Goal: Information Seeking & Learning: Learn about a topic

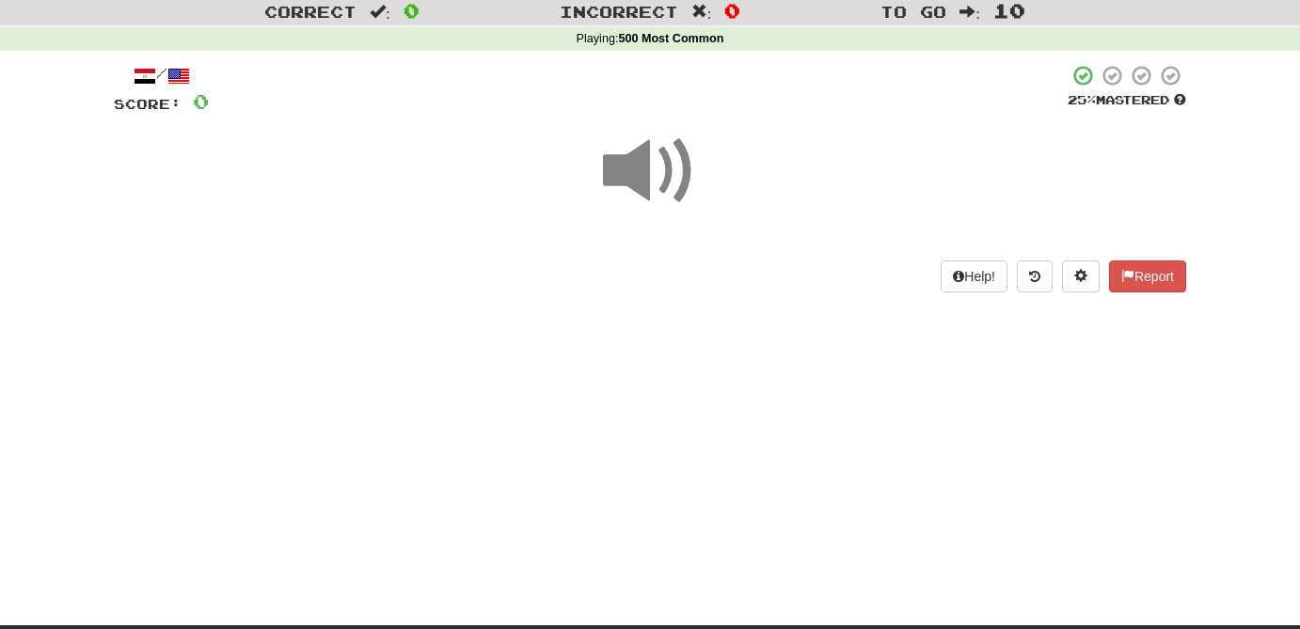
scroll to position [51, 0]
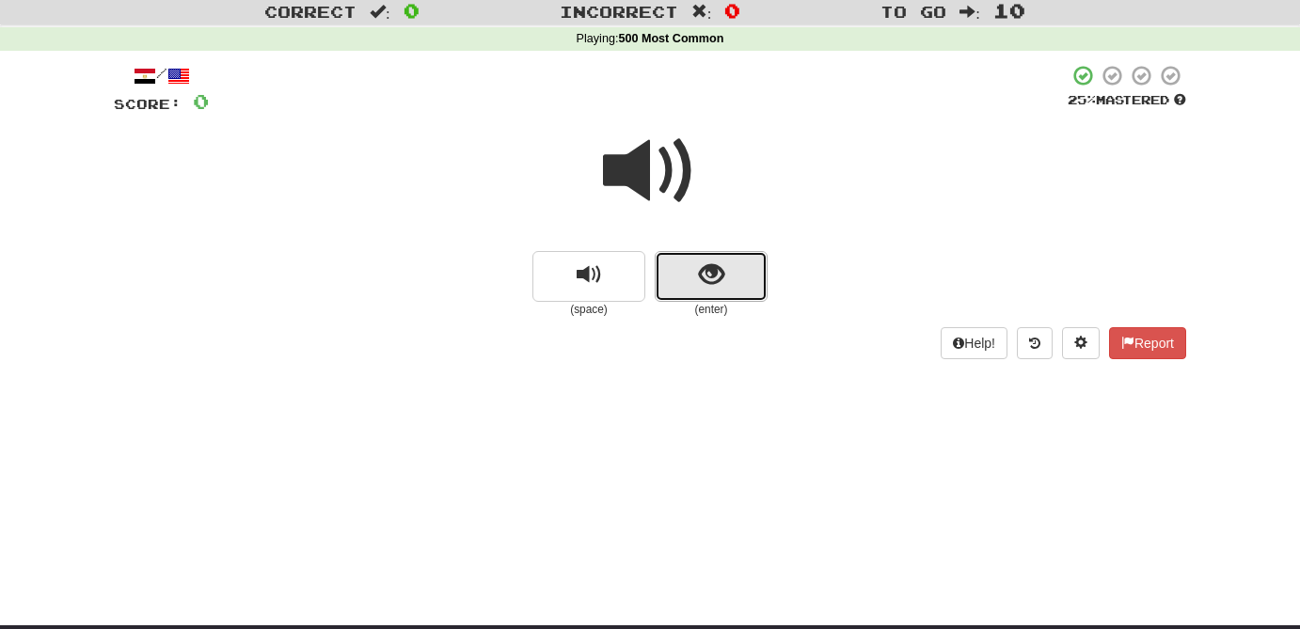
click at [728, 275] on button "show sentence" at bounding box center [711, 276] width 113 height 51
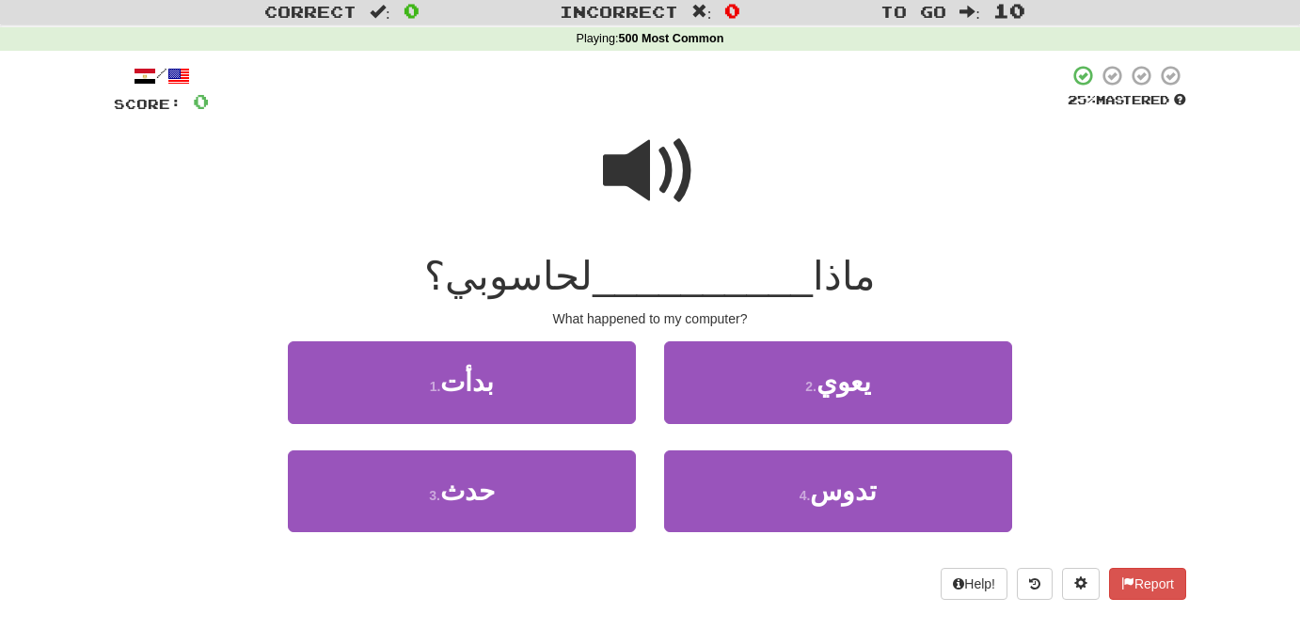
click at [643, 162] on span at bounding box center [650, 171] width 94 height 94
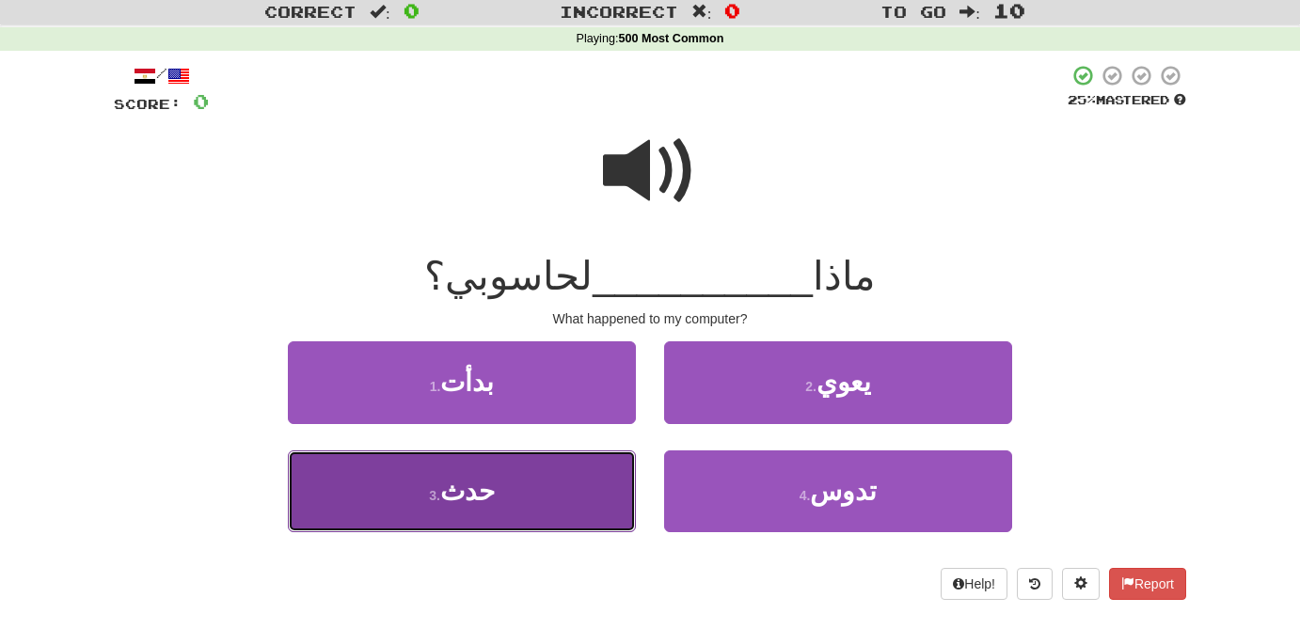
click at [509, 490] on button "3 . حدث" at bounding box center [462, 491] width 348 height 82
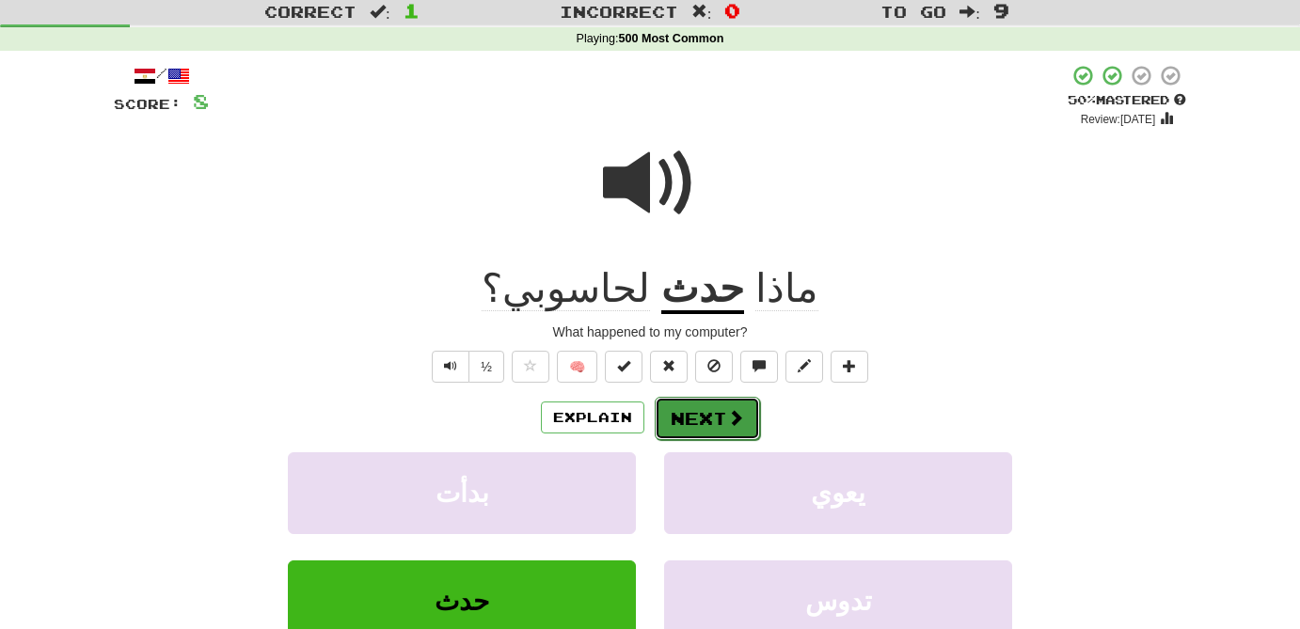
click at [718, 418] on button "Next" at bounding box center [707, 418] width 105 height 43
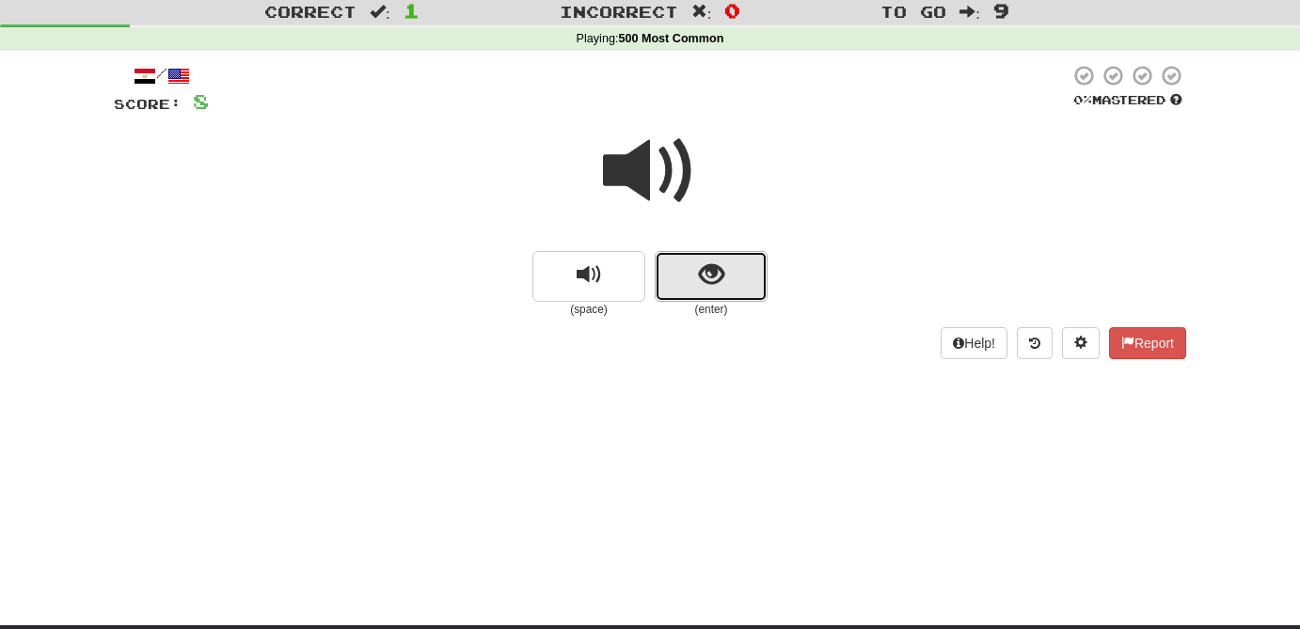
click at [711, 282] on span "show sentence" at bounding box center [711, 274] width 25 height 25
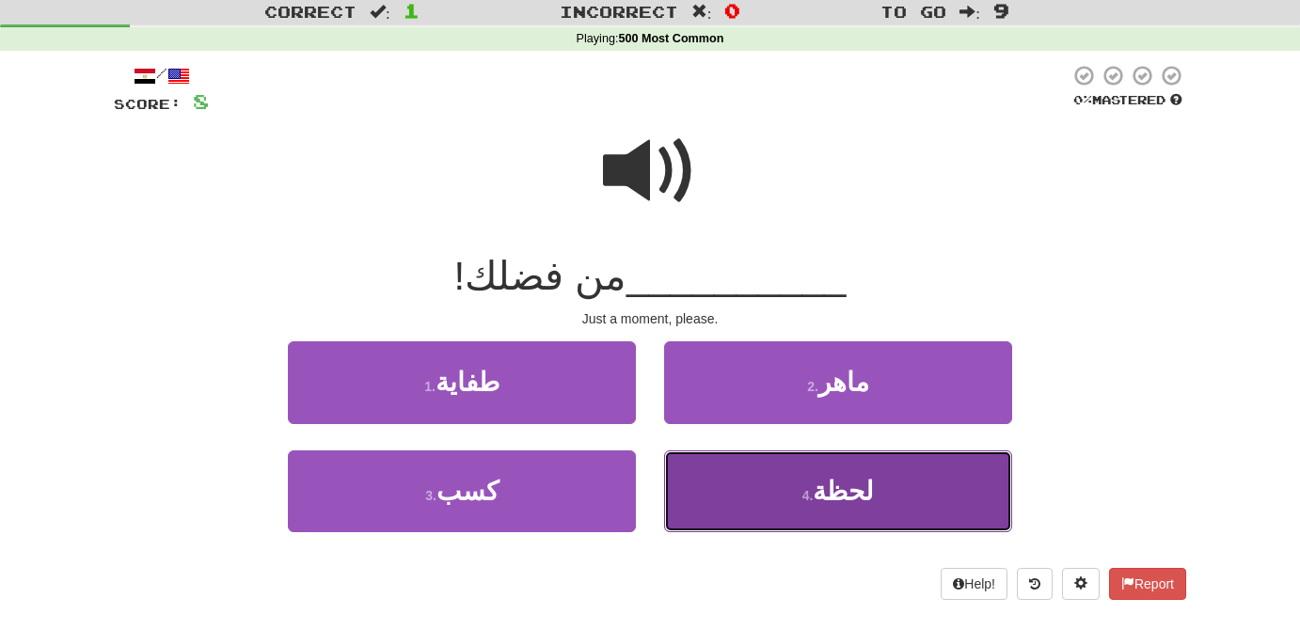
click at [840, 499] on span "لحظة" at bounding box center [843, 491] width 61 height 29
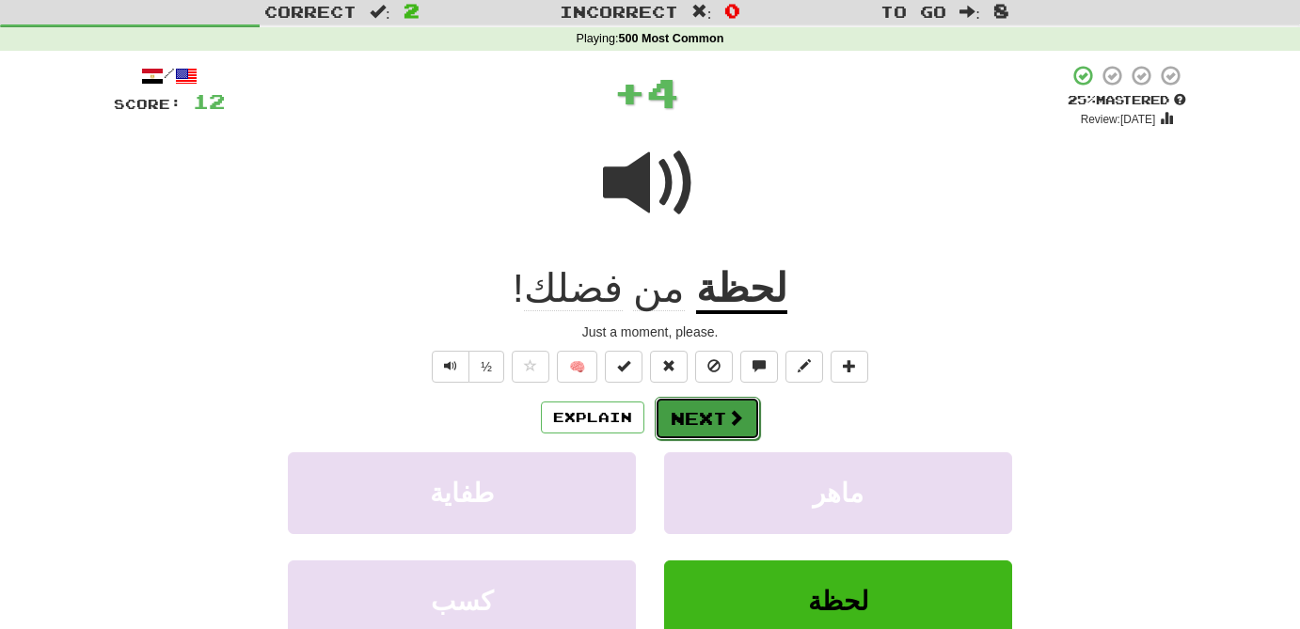
click at [722, 424] on button "Next" at bounding box center [707, 418] width 105 height 43
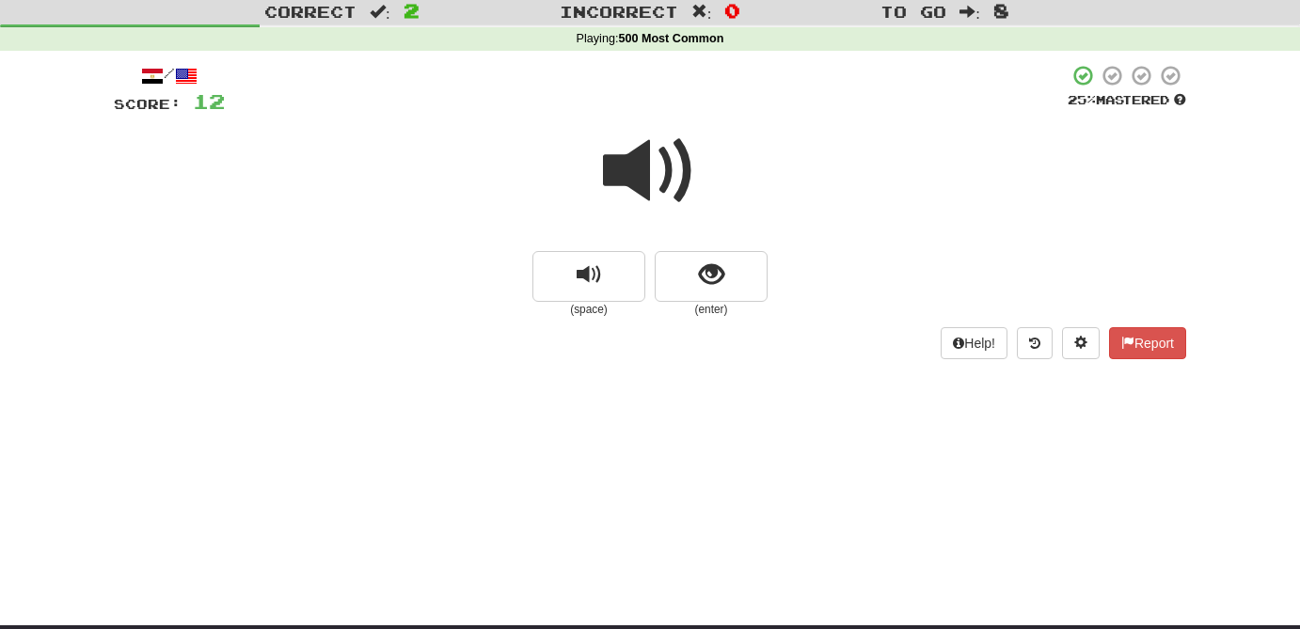
click at [635, 181] on span at bounding box center [650, 171] width 94 height 94
click at [725, 287] on button "show sentence" at bounding box center [711, 276] width 113 height 51
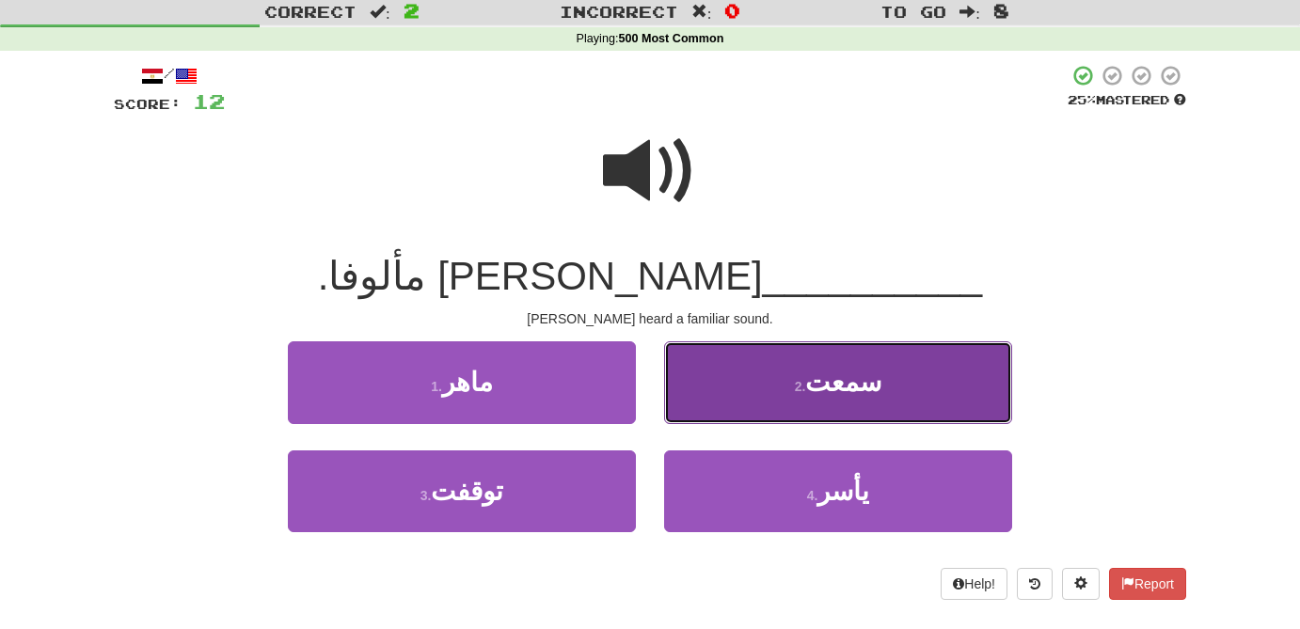
click at [851, 373] on span "سمعت" at bounding box center [843, 382] width 76 height 29
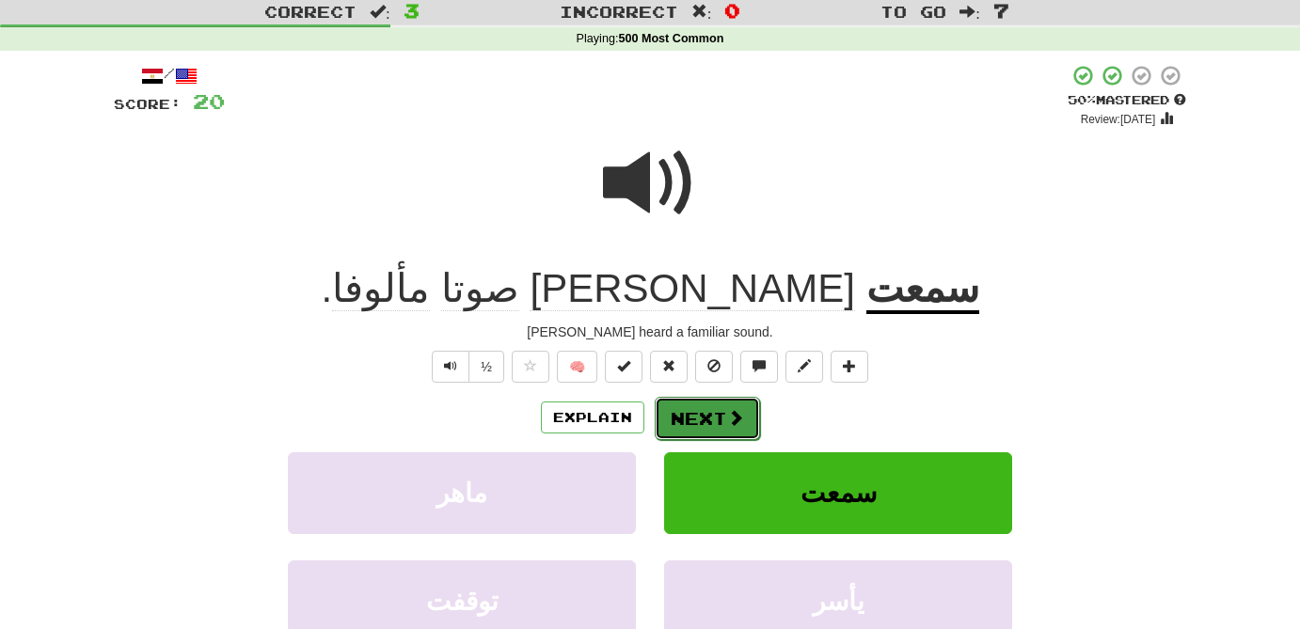
click at [719, 412] on button "Next" at bounding box center [707, 418] width 105 height 43
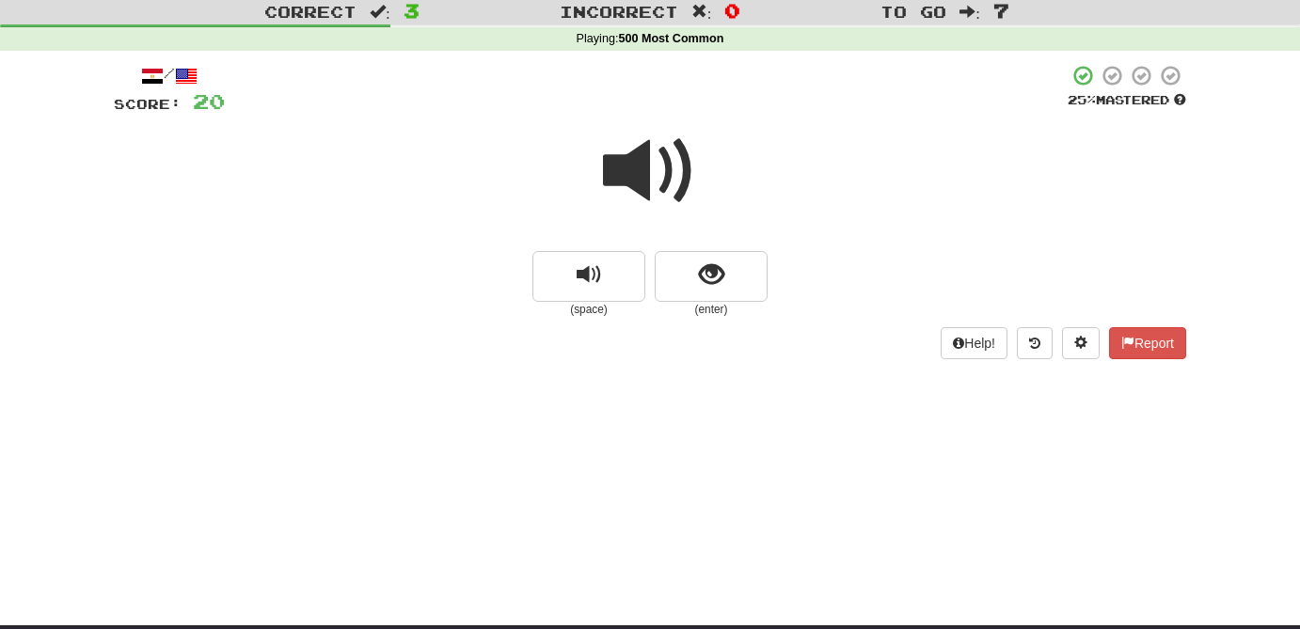
click at [660, 181] on span at bounding box center [650, 171] width 94 height 94
click at [724, 273] on button "show sentence" at bounding box center [711, 276] width 113 height 51
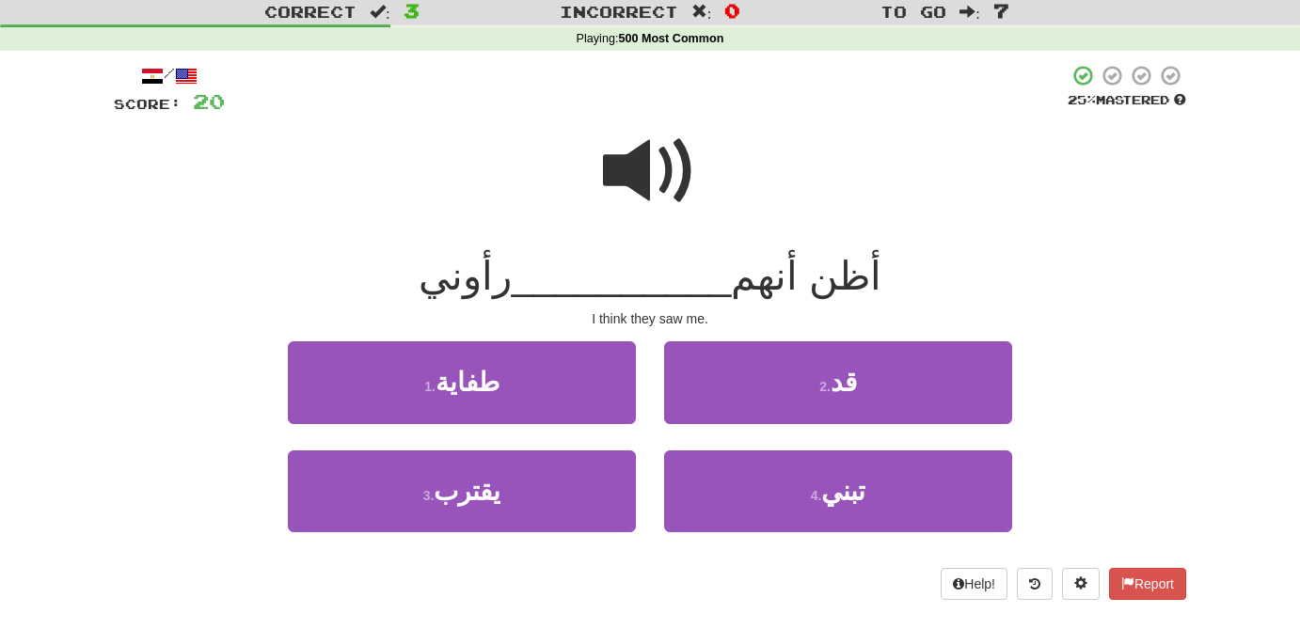
click at [644, 184] on span at bounding box center [650, 171] width 94 height 94
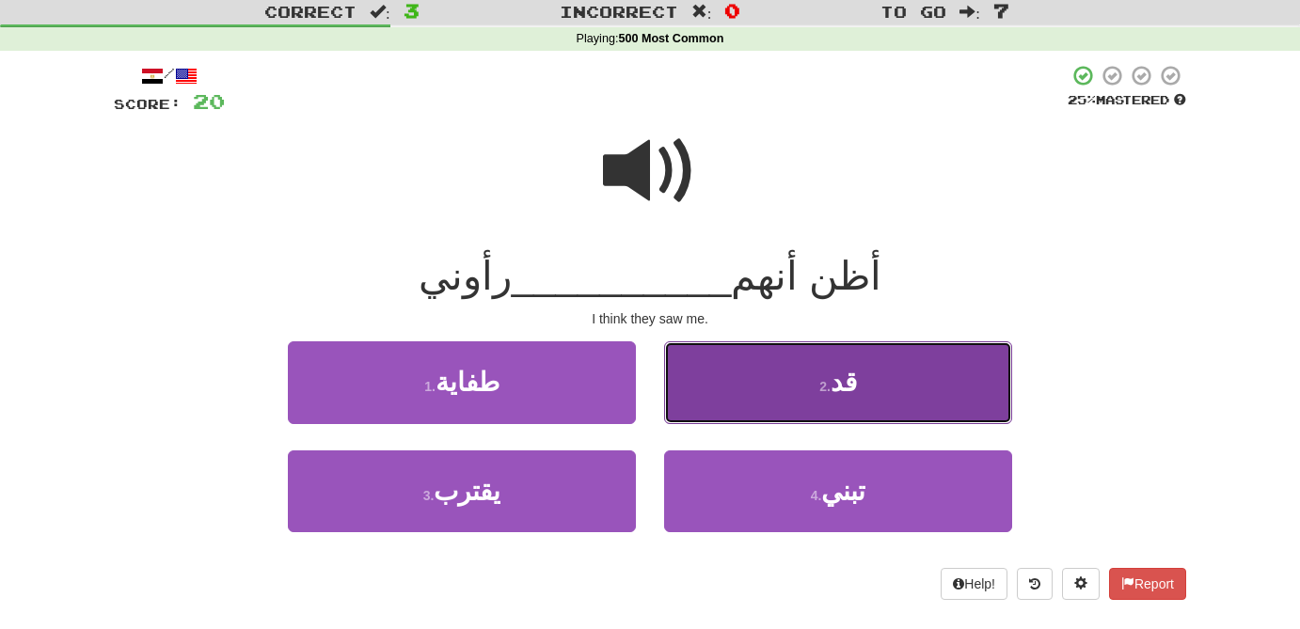
click at [848, 418] on button "2 . قد" at bounding box center [838, 382] width 348 height 82
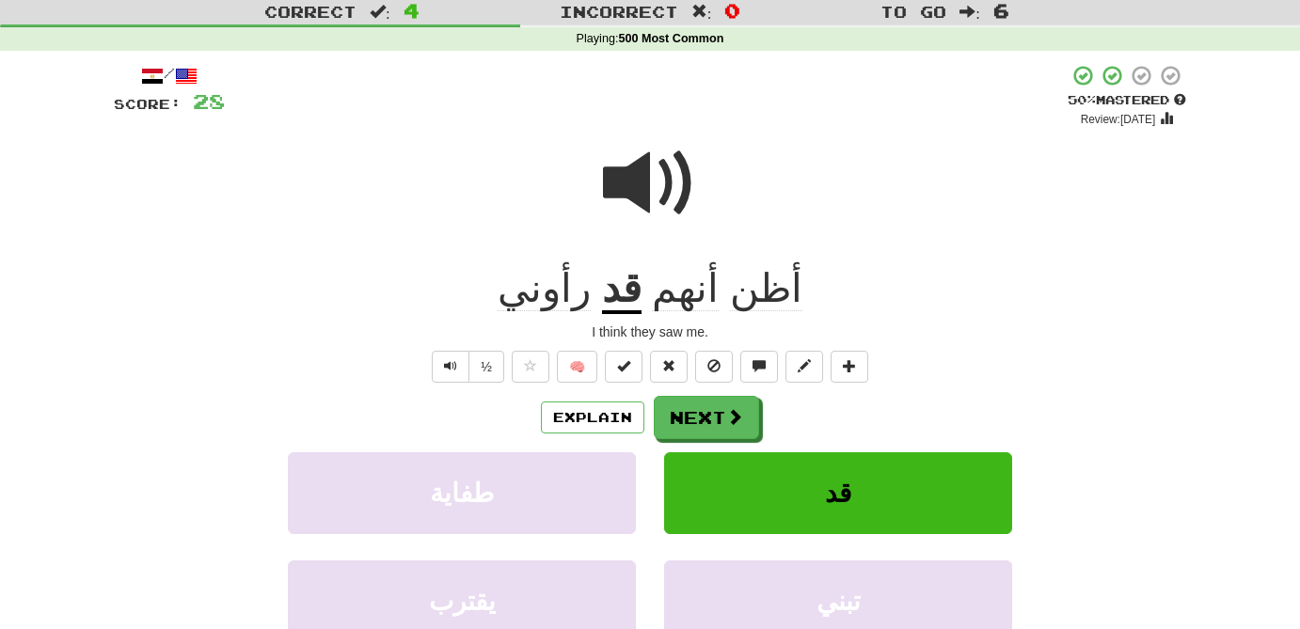
click at [644, 189] on span at bounding box center [650, 183] width 94 height 94
click at [731, 424] on span at bounding box center [735, 417] width 17 height 17
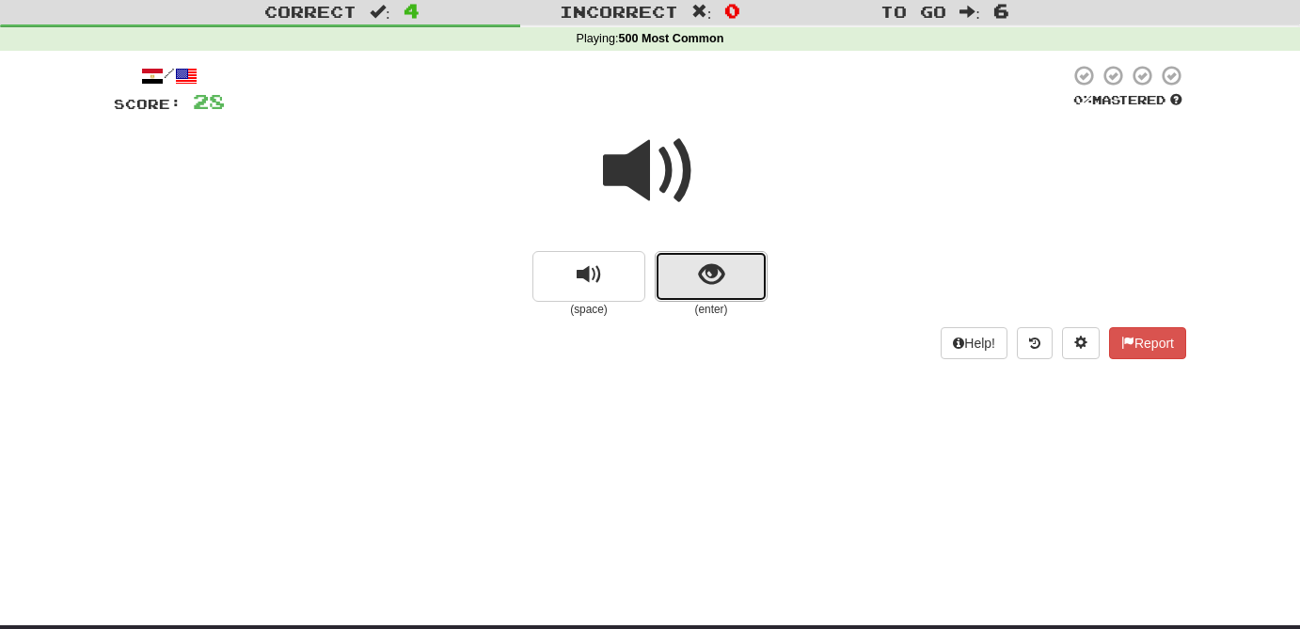
click at [714, 287] on span "show sentence" at bounding box center [711, 274] width 25 height 25
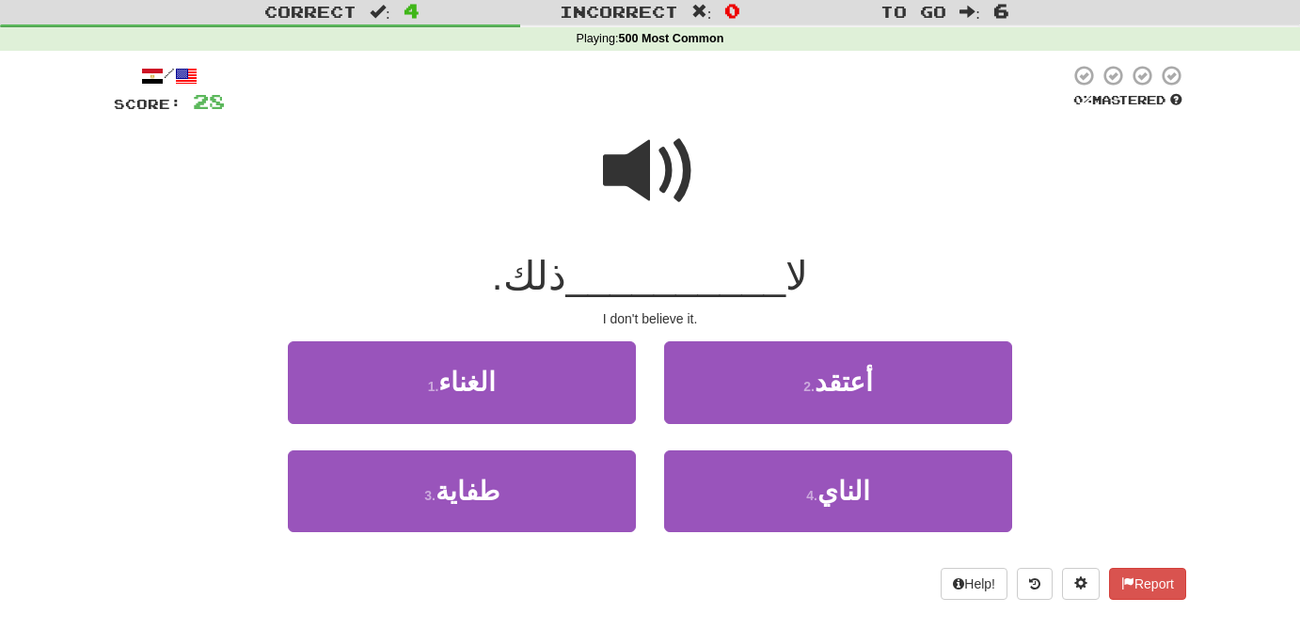
click at [625, 183] on span at bounding box center [650, 171] width 94 height 94
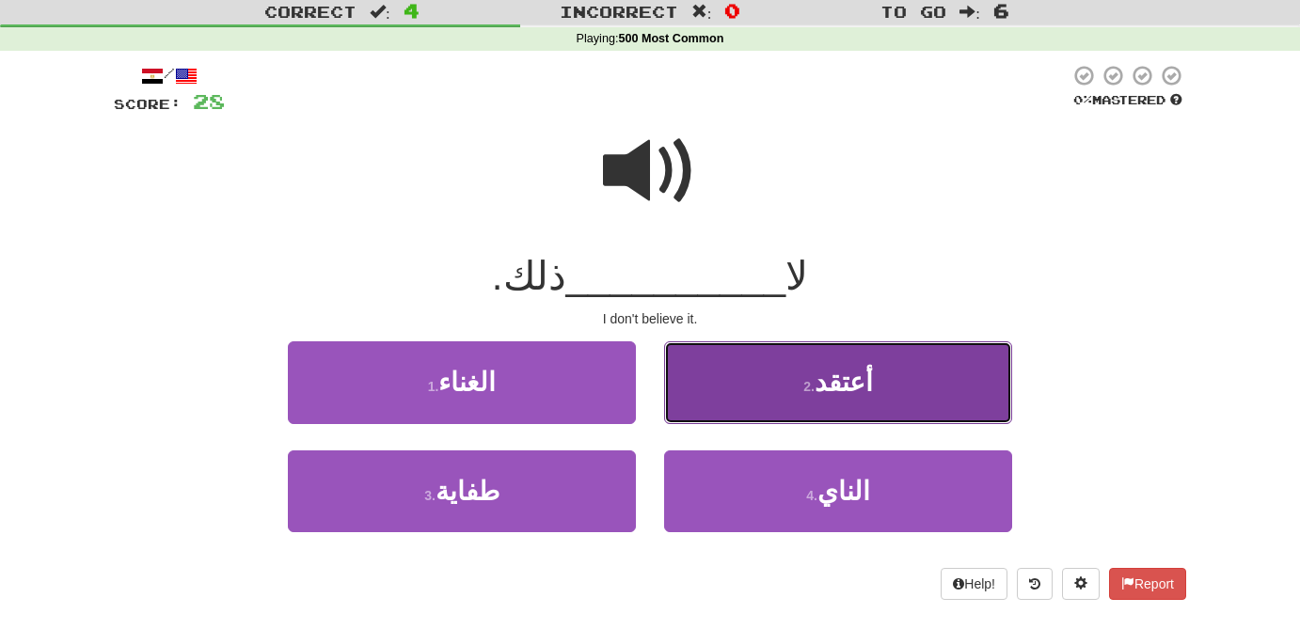
click at [900, 377] on button "2 . أعتقد" at bounding box center [838, 382] width 348 height 82
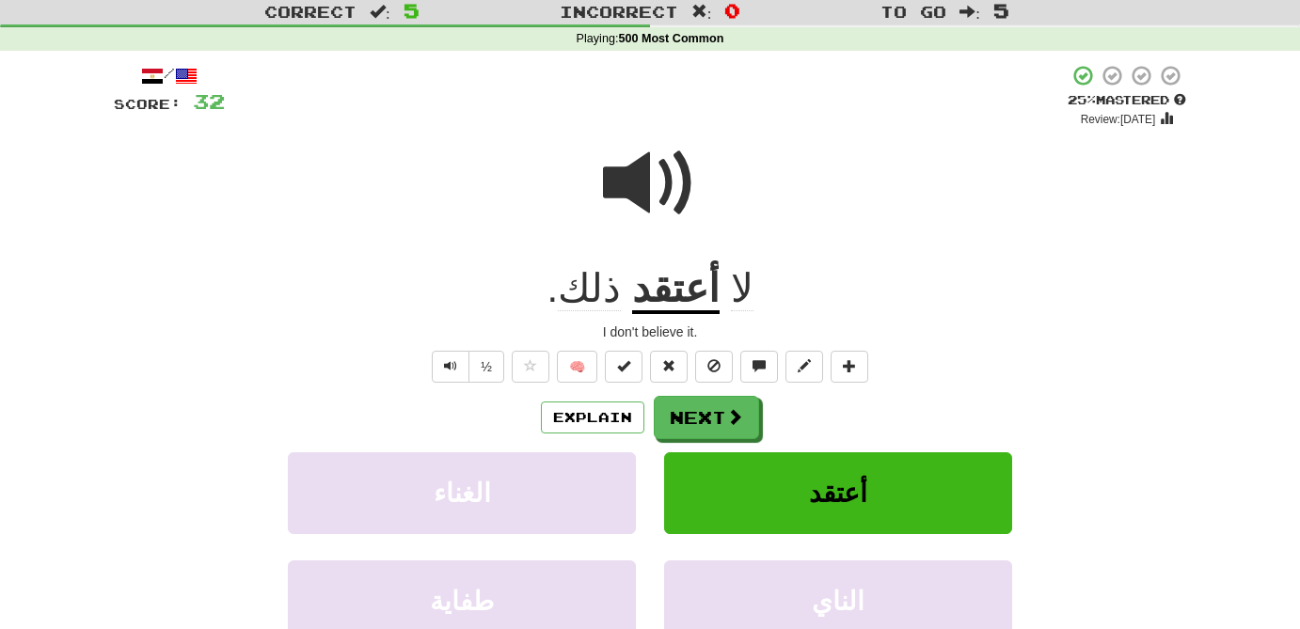
click at [680, 289] on u "أعتقد" at bounding box center [675, 290] width 87 height 48
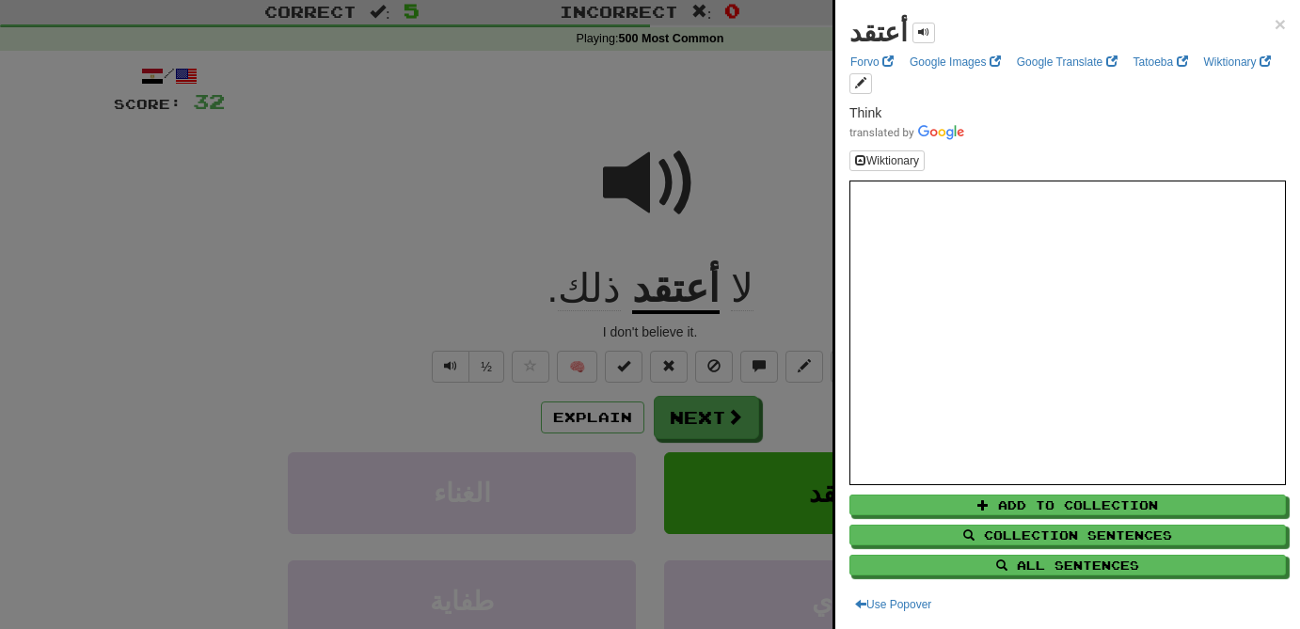
click at [769, 194] on div at bounding box center [650, 314] width 1300 height 629
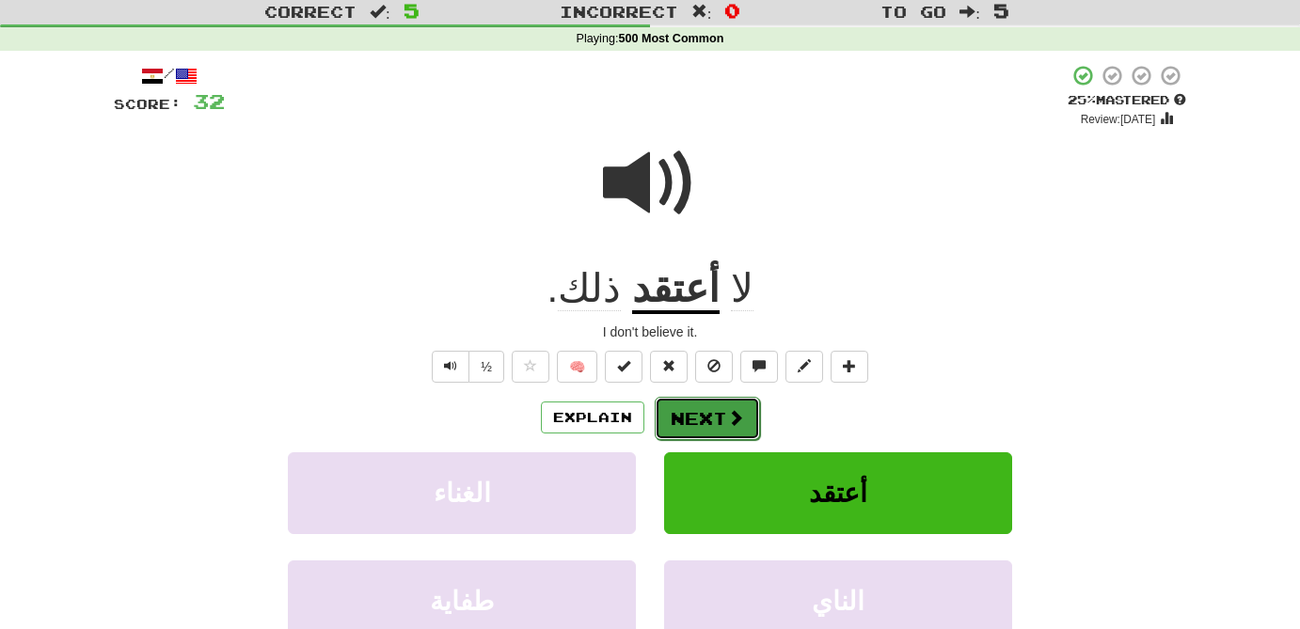
click at [716, 424] on button "Next" at bounding box center [707, 418] width 105 height 43
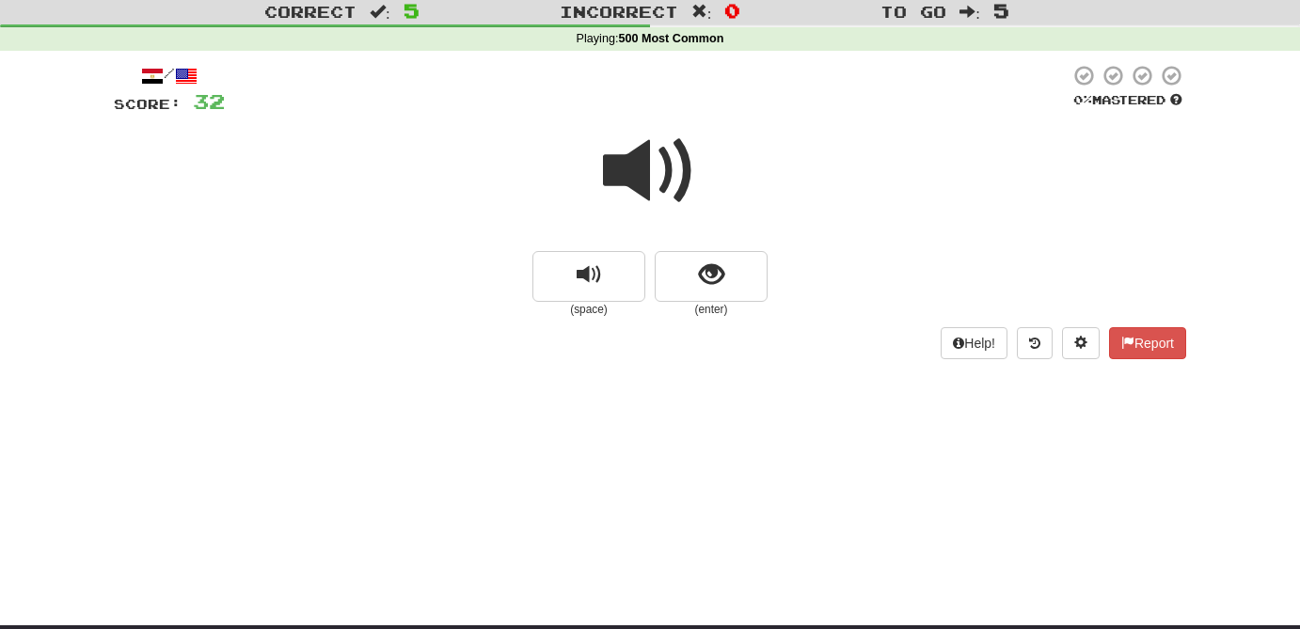
click at [639, 171] on span at bounding box center [650, 171] width 94 height 94
click at [714, 287] on span "show sentence" at bounding box center [711, 274] width 25 height 25
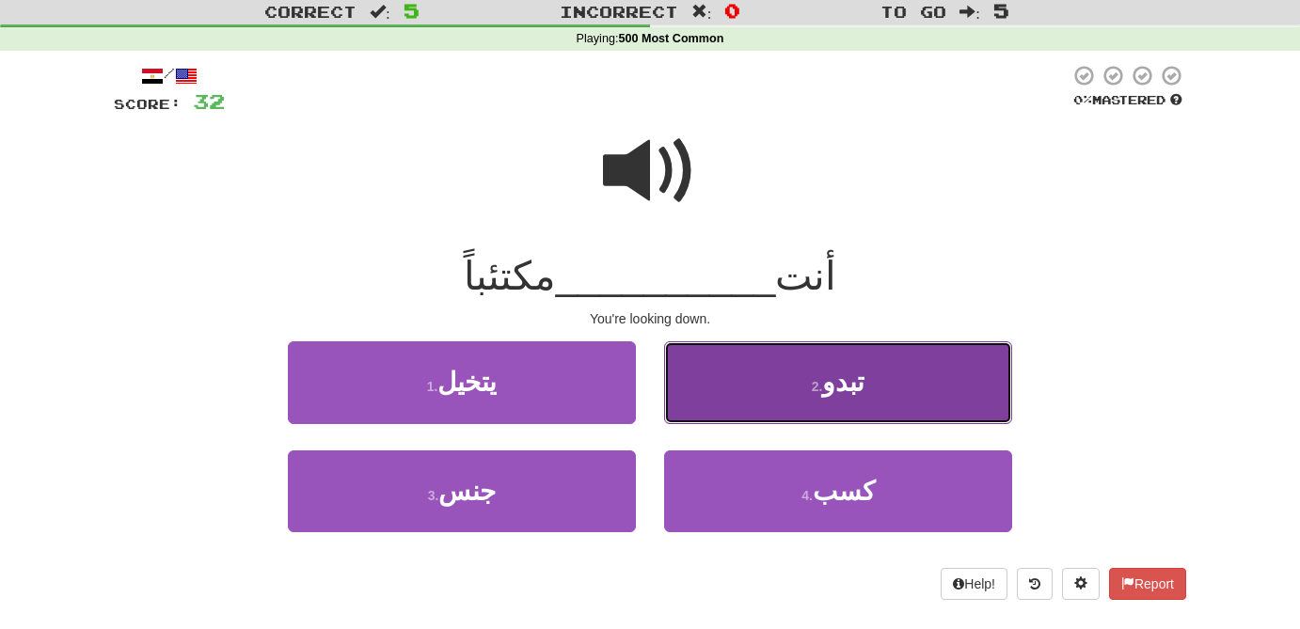
click at [865, 387] on button "2 . [GEOGRAPHIC_DATA]" at bounding box center [838, 382] width 348 height 82
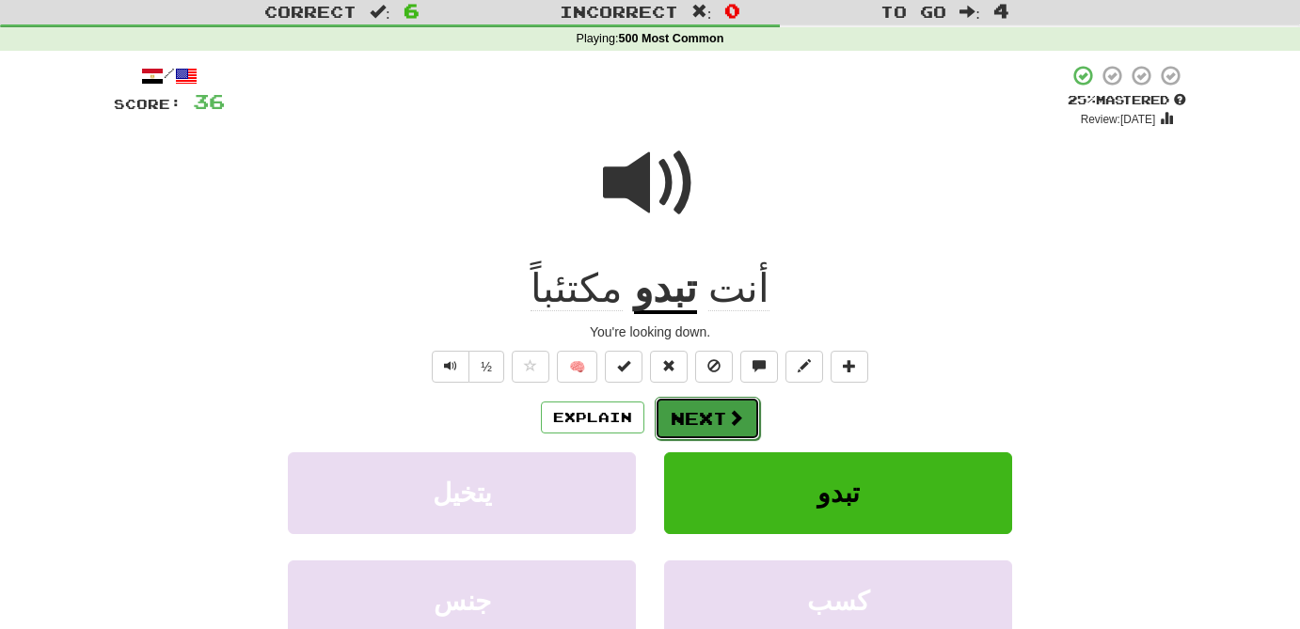
click at [704, 421] on button "Next" at bounding box center [707, 418] width 105 height 43
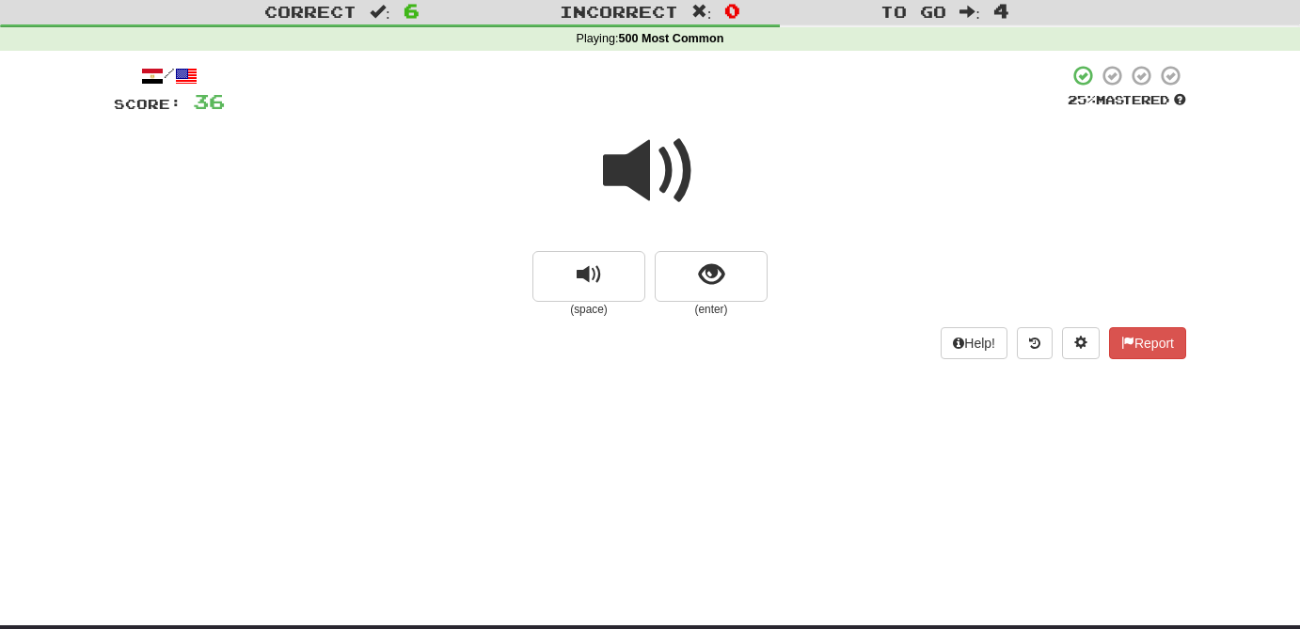
click at [633, 160] on span at bounding box center [650, 171] width 94 height 94
click at [702, 288] on span "show sentence" at bounding box center [711, 274] width 25 height 25
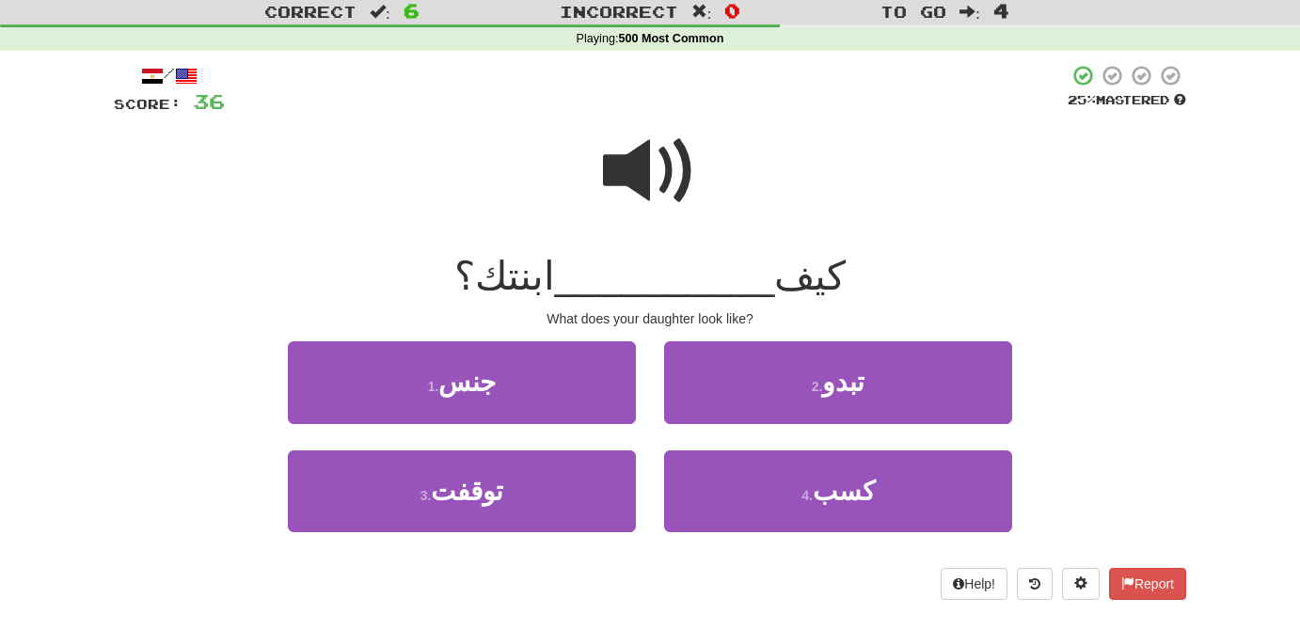
click at [644, 161] on span at bounding box center [650, 171] width 94 height 94
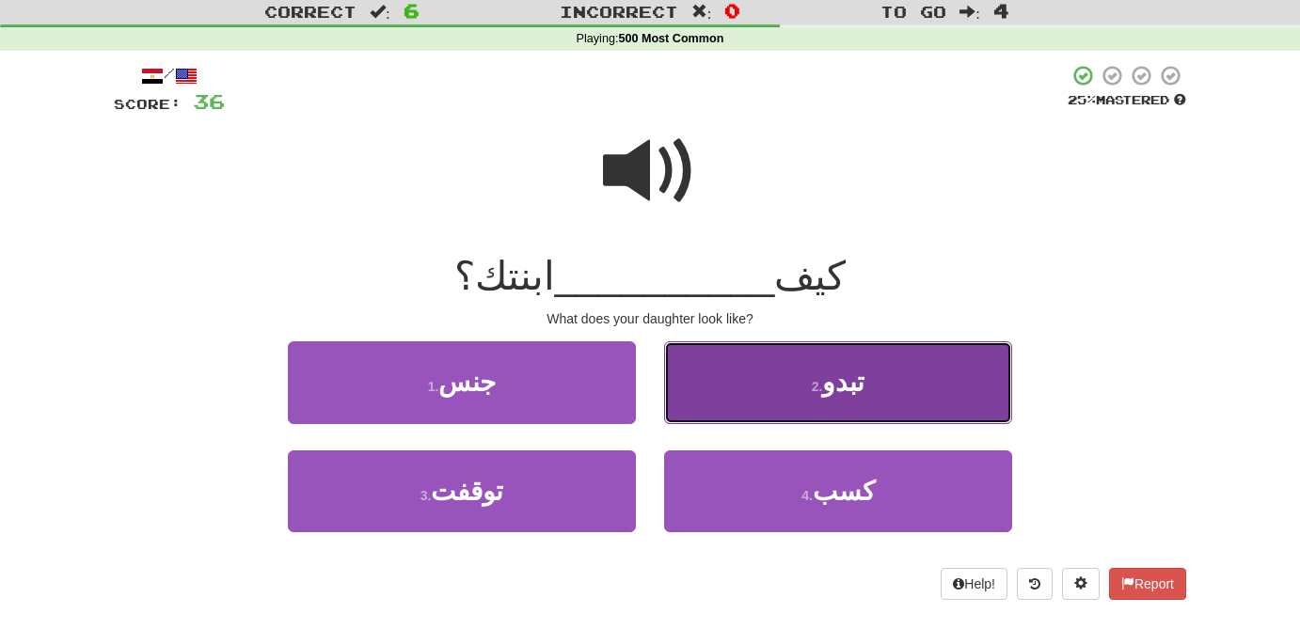
click at [877, 387] on button "2 . [GEOGRAPHIC_DATA]" at bounding box center [838, 382] width 348 height 82
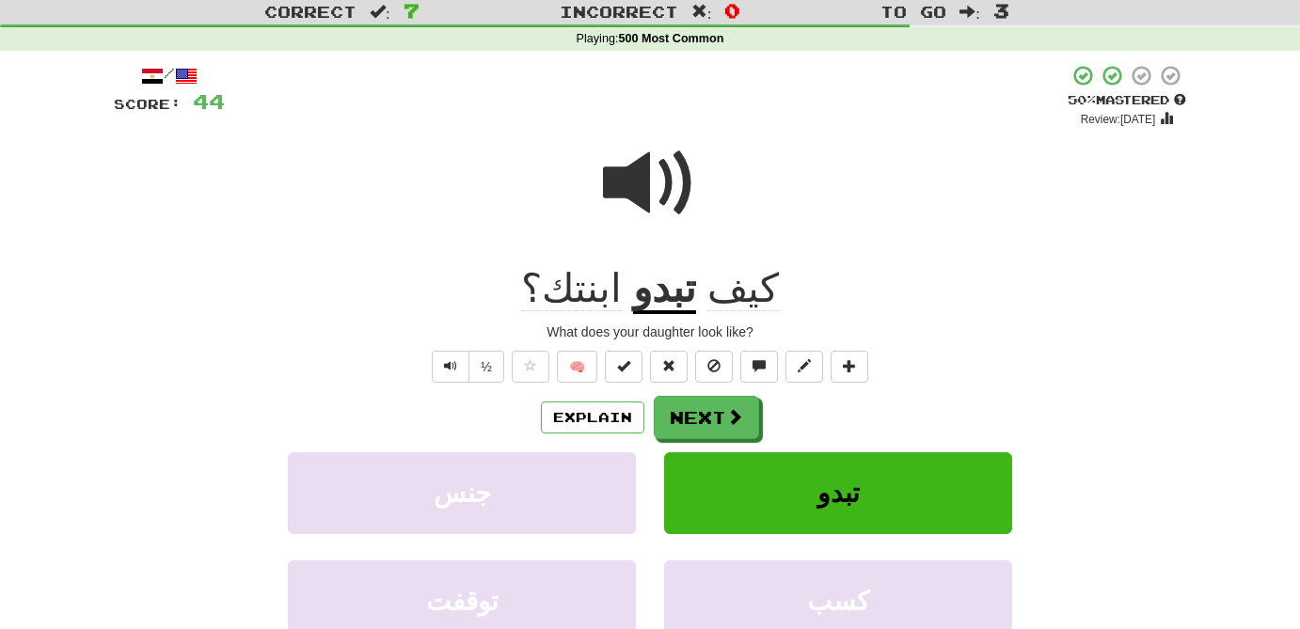
click at [629, 177] on span at bounding box center [650, 183] width 94 height 94
click at [733, 420] on span at bounding box center [735, 417] width 17 height 17
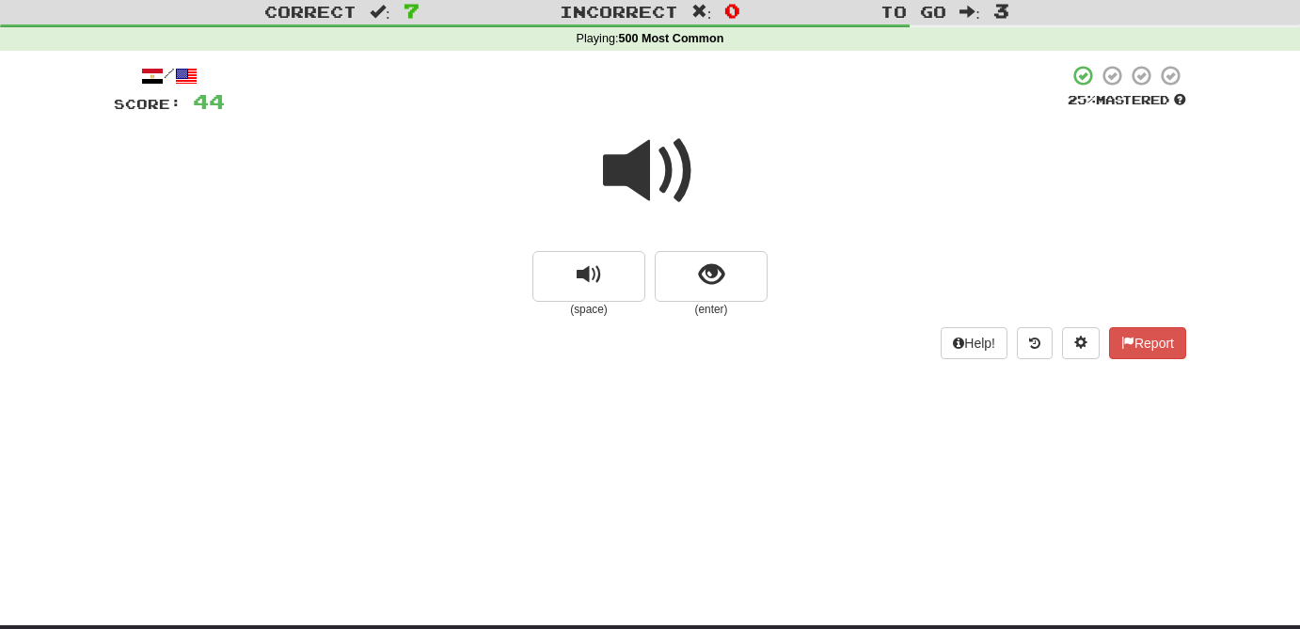
click at [665, 165] on span at bounding box center [650, 171] width 94 height 94
click at [585, 281] on span "replay audio" at bounding box center [588, 274] width 25 height 25
click at [647, 181] on span at bounding box center [650, 171] width 94 height 94
click at [640, 154] on span at bounding box center [650, 171] width 94 height 94
click at [623, 295] on button "replay audio" at bounding box center [588, 276] width 113 height 51
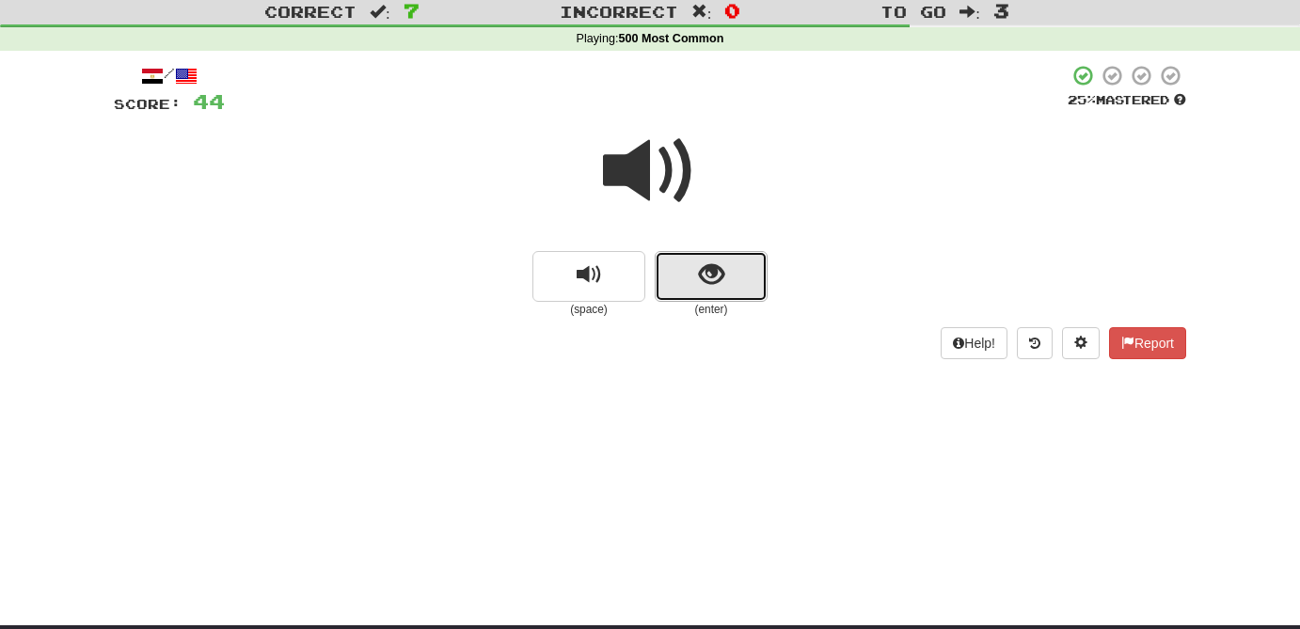
click at [705, 280] on span "show sentence" at bounding box center [711, 274] width 25 height 25
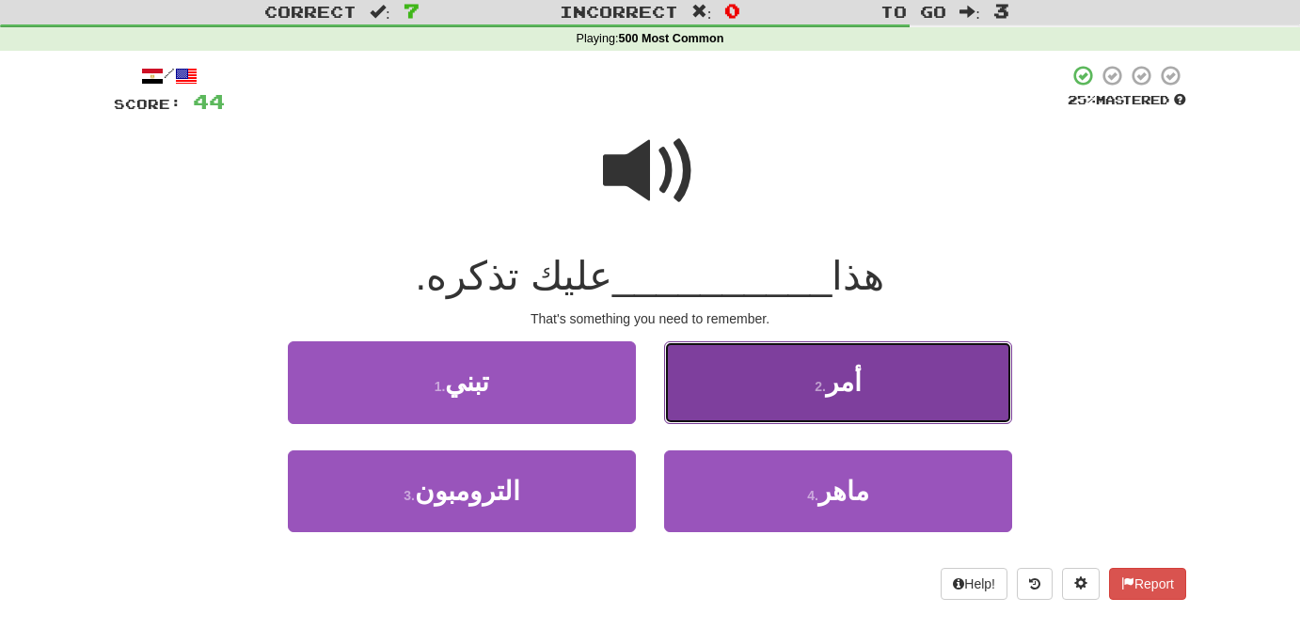
click at [870, 399] on button "2 . أمر" at bounding box center [838, 382] width 348 height 82
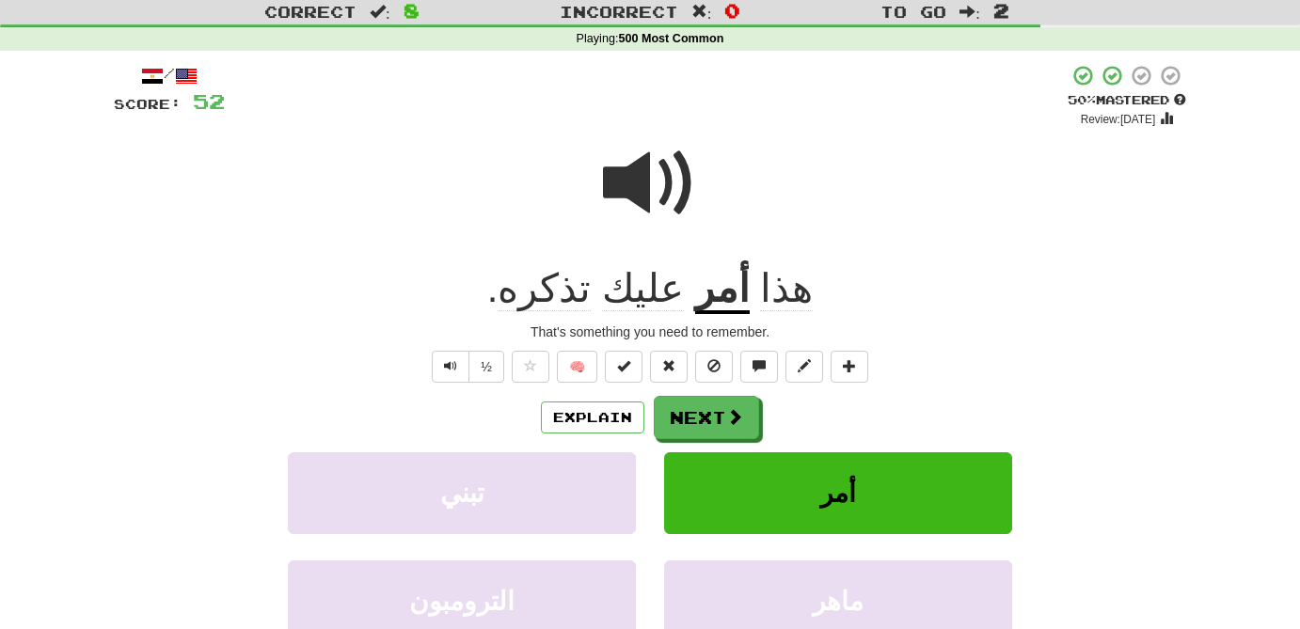
click at [580, 297] on span "تذكره" at bounding box center [543, 288] width 93 height 45
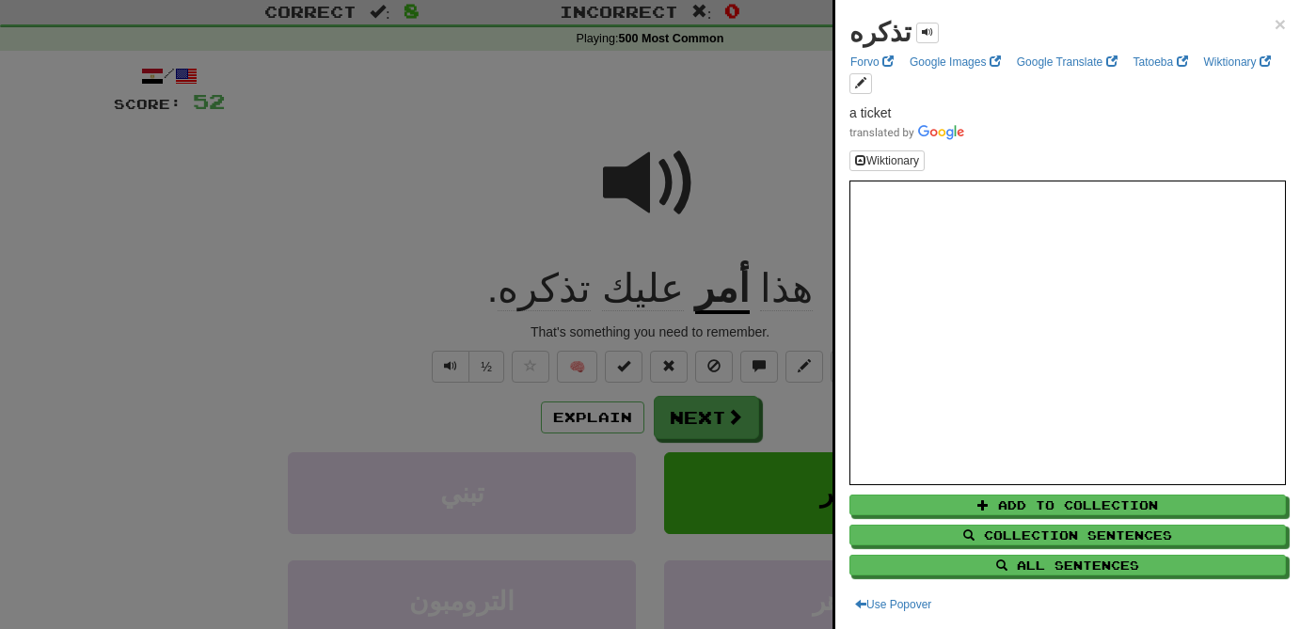
click at [622, 168] on div at bounding box center [650, 314] width 1300 height 629
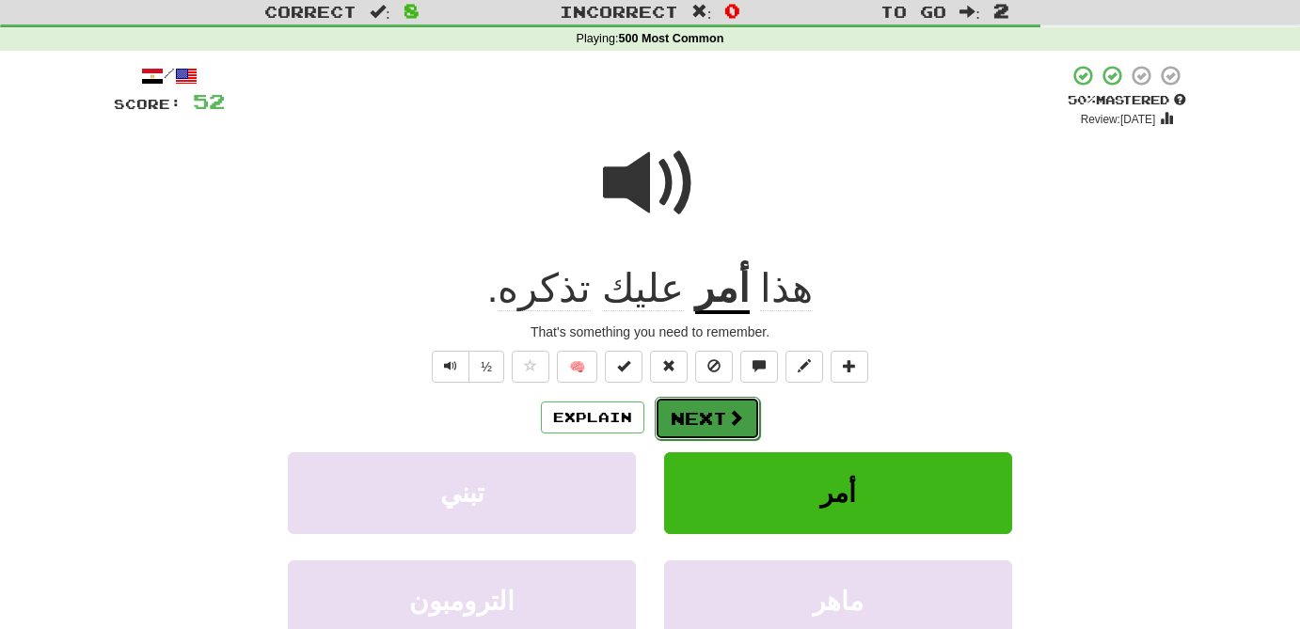
click at [723, 413] on button "Next" at bounding box center [707, 418] width 105 height 43
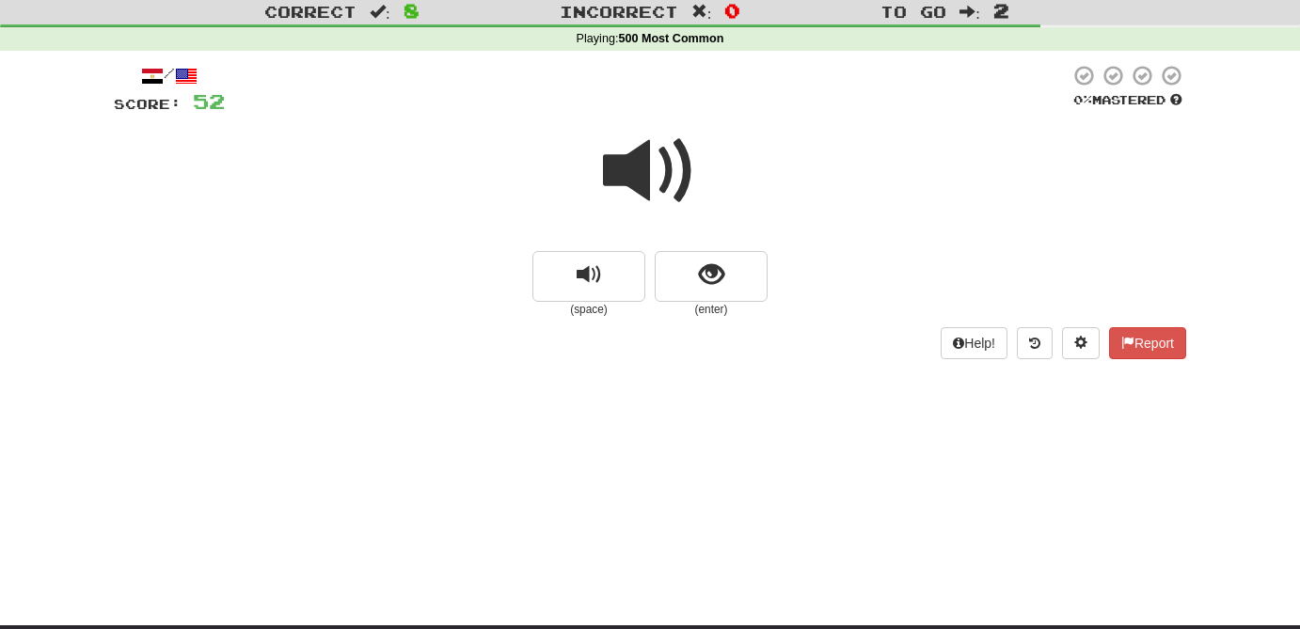
click at [635, 178] on span at bounding box center [650, 171] width 94 height 94
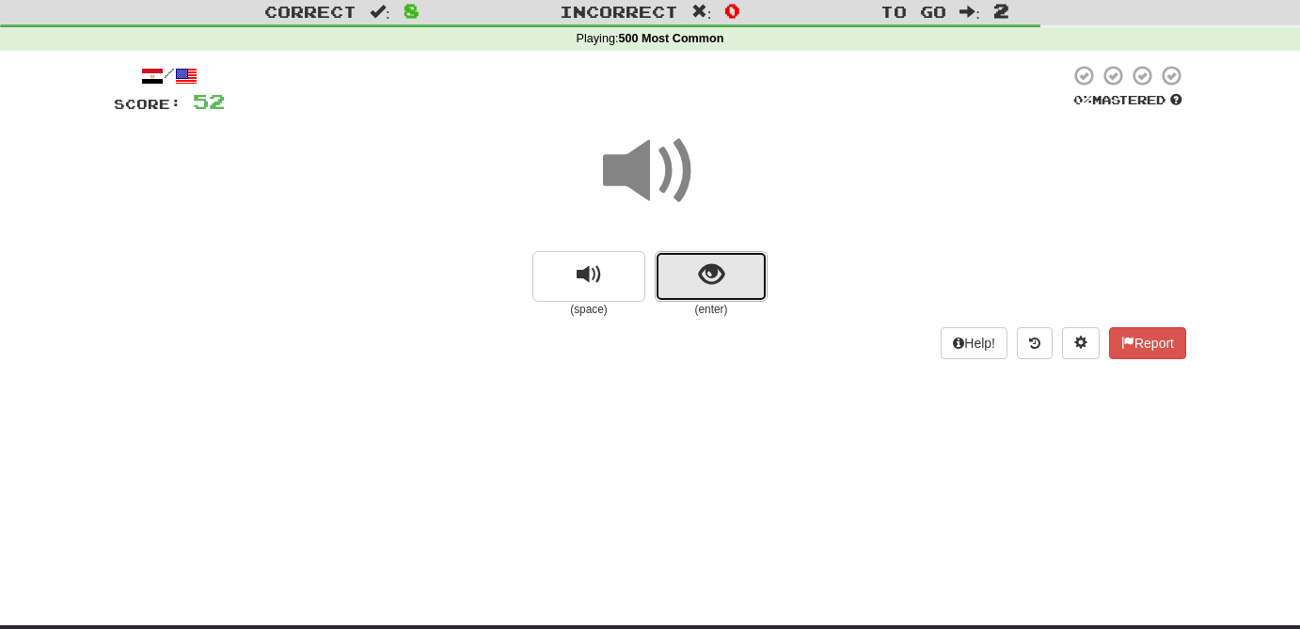
click at [714, 281] on span "show sentence" at bounding box center [711, 274] width 25 height 25
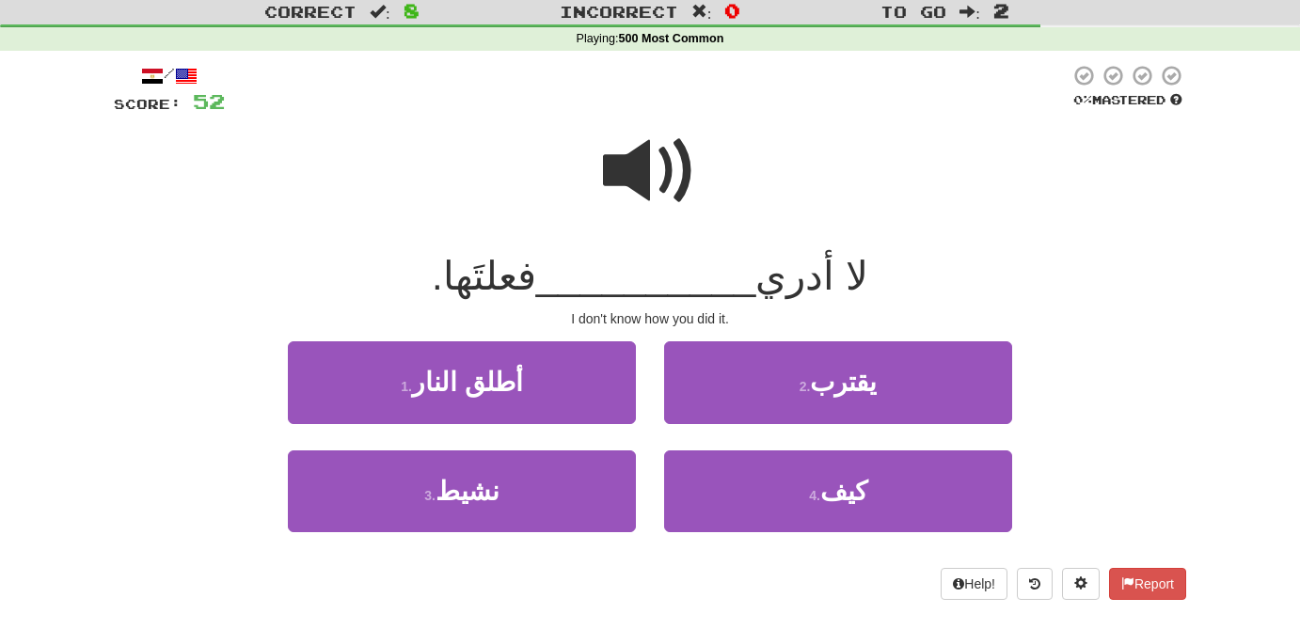
click at [603, 163] on span at bounding box center [650, 171] width 94 height 94
click at [638, 163] on span at bounding box center [650, 171] width 94 height 94
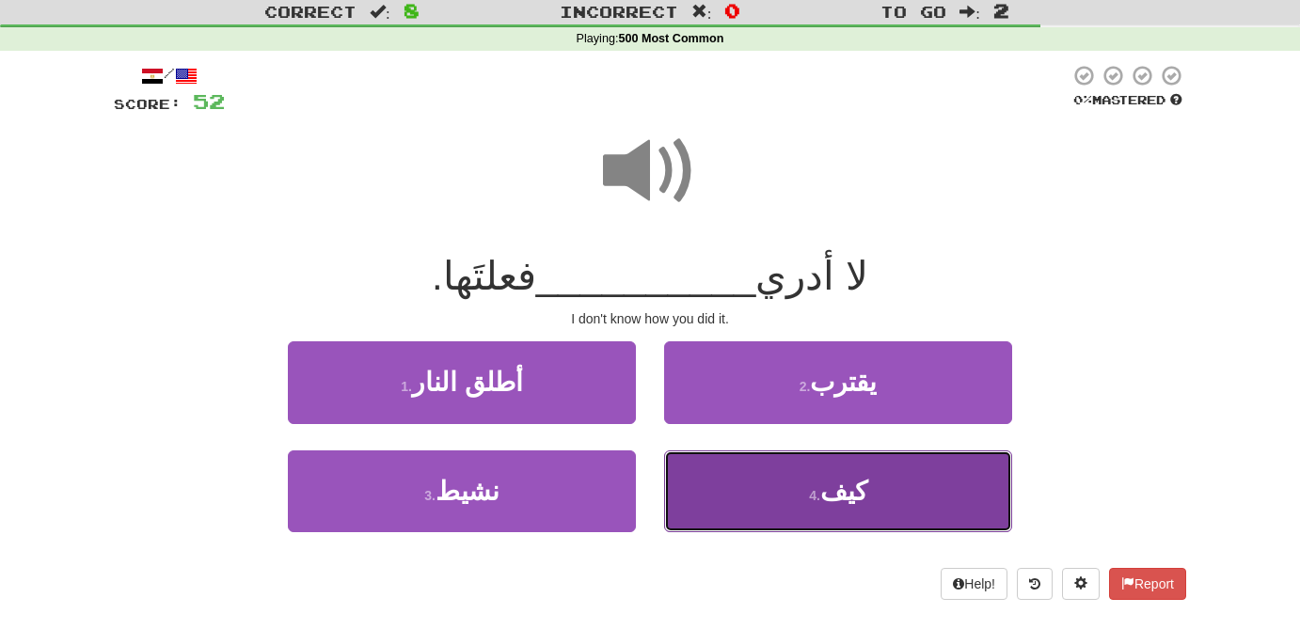
click at [824, 486] on button "4 . كيف" at bounding box center [838, 491] width 348 height 82
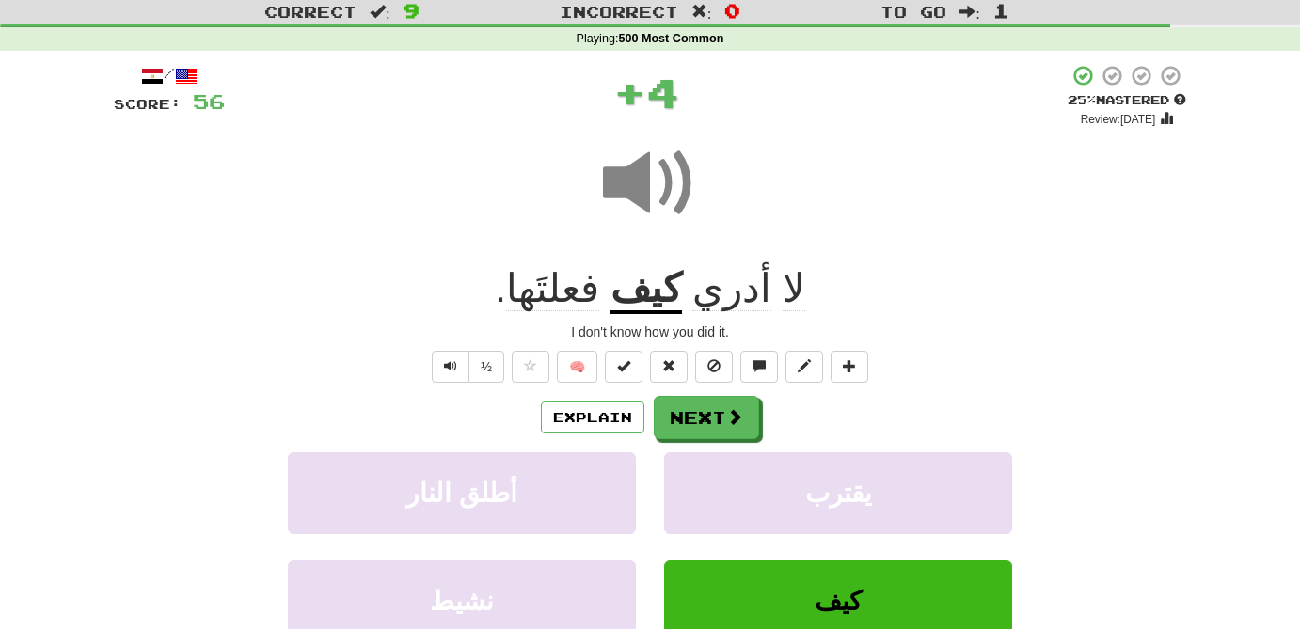
click at [713, 303] on span "أدري" at bounding box center [731, 288] width 79 height 45
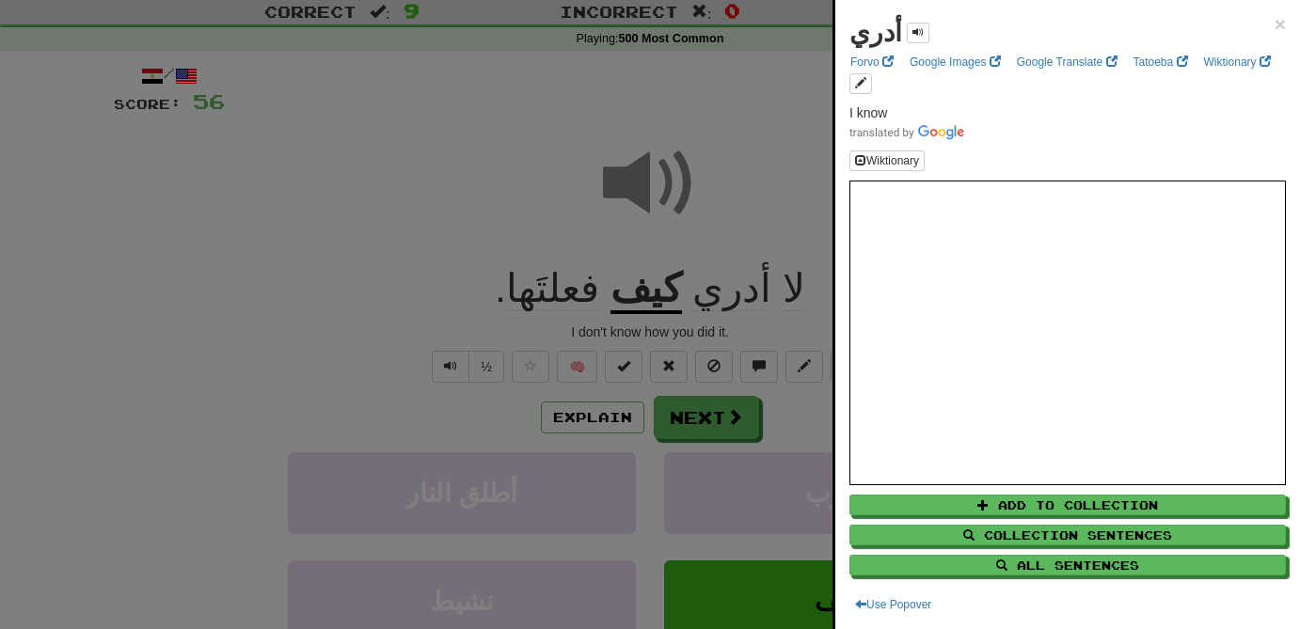
click at [648, 181] on div at bounding box center [650, 314] width 1300 height 629
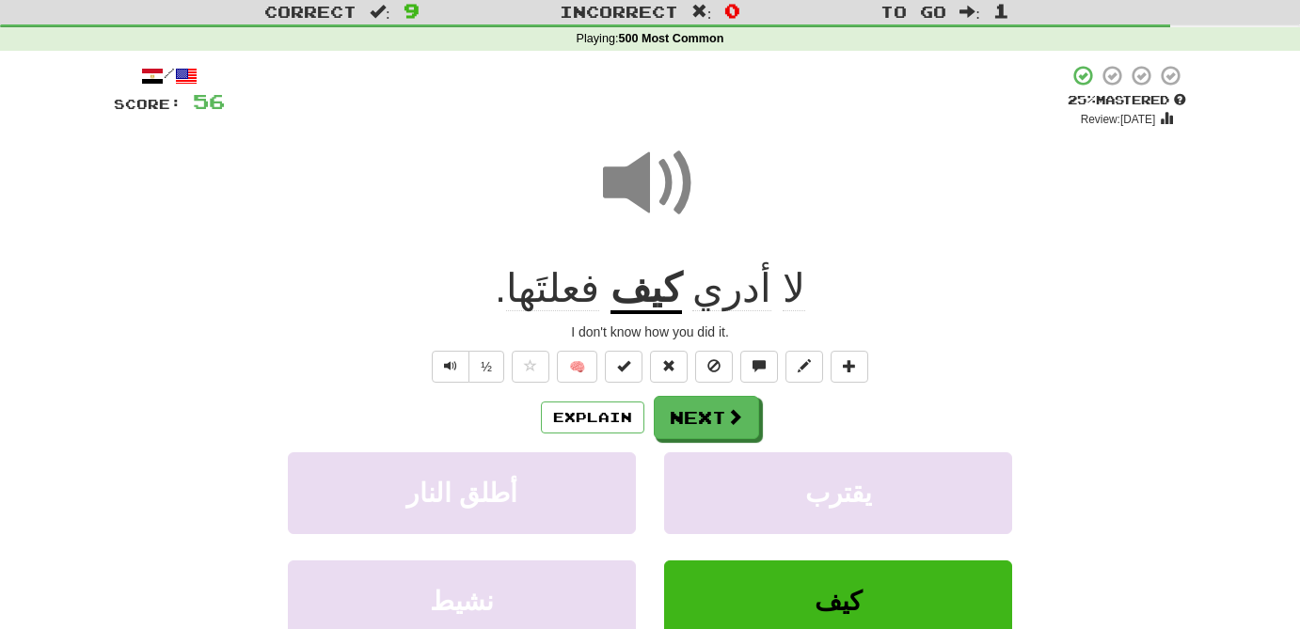
click at [650, 182] on span at bounding box center [650, 183] width 94 height 94
click at [735, 419] on span at bounding box center [735, 417] width 17 height 17
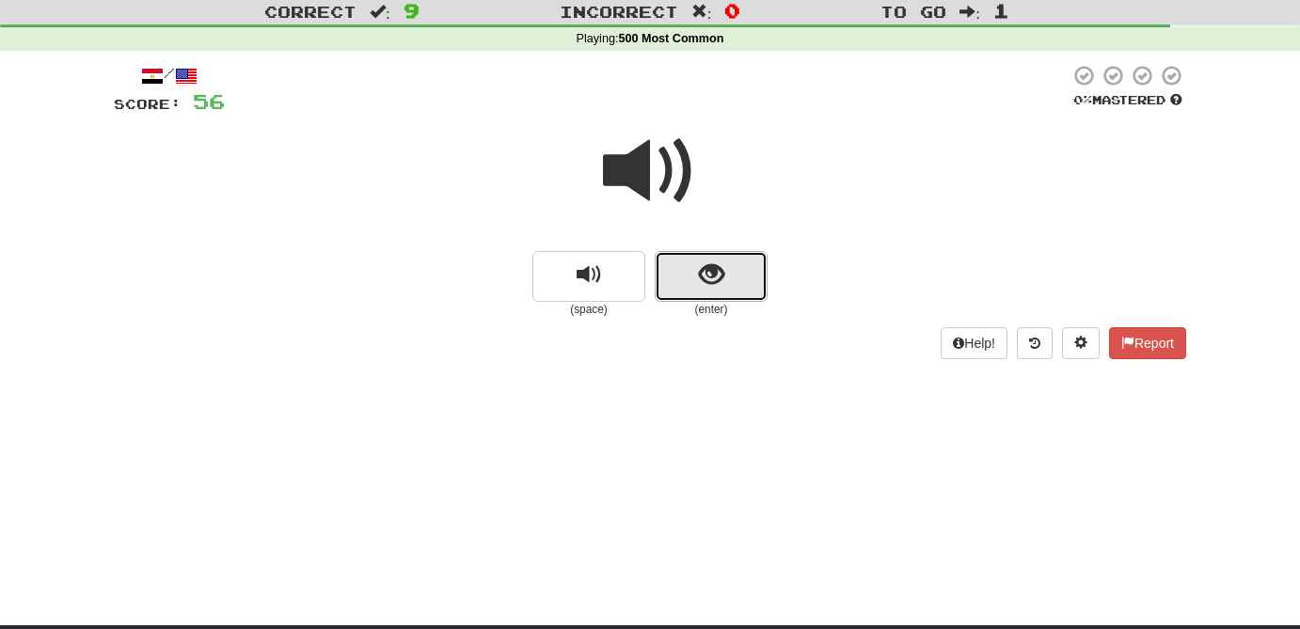
click at [711, 282] on span "show sentence" at bounding box center [711, 274] width 25 height 25
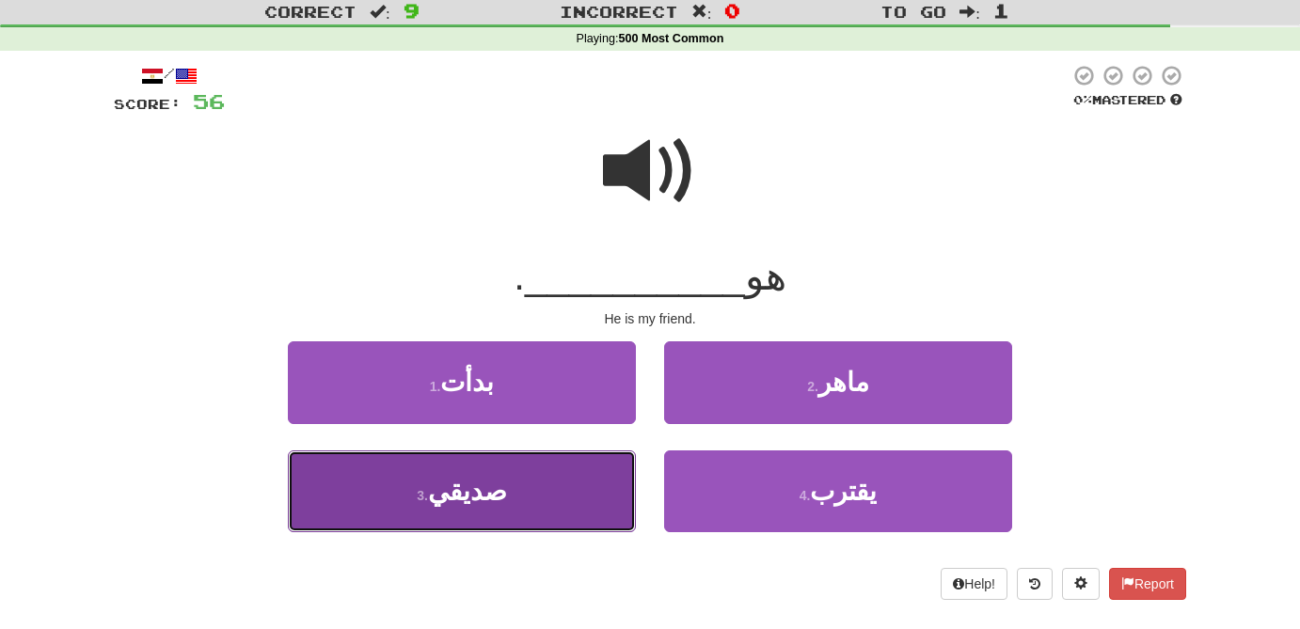
click at [469, 513] on button "3 . صديقي" at bounding box center [462, 491] width 348 height 82
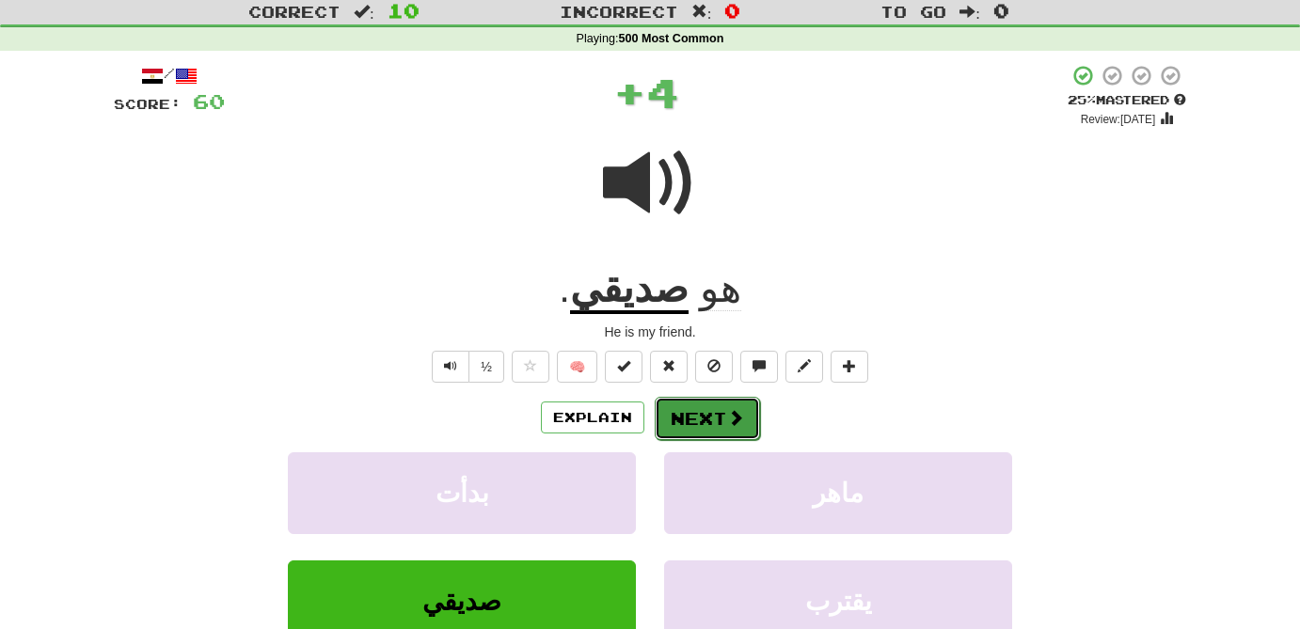
click at [717, 431] on button "Next" at bounding box center [707, 418] width 105 height 43
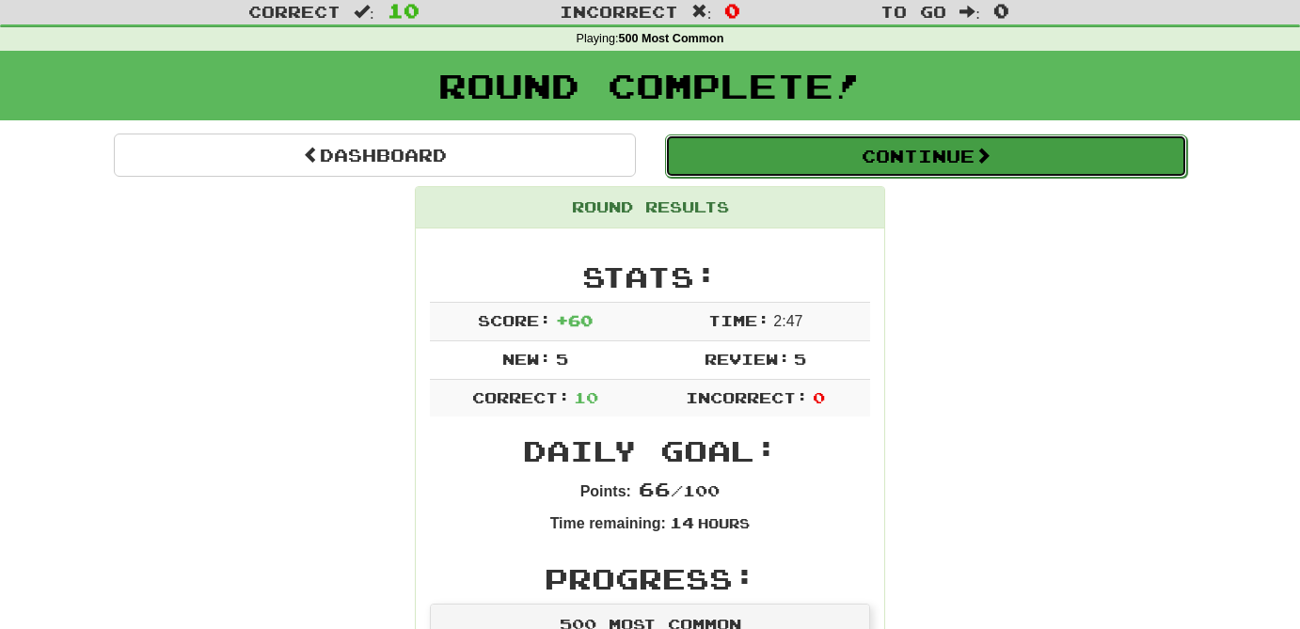
click at [991, 164] on span at bounding box center [982, 155] width 17 height 17
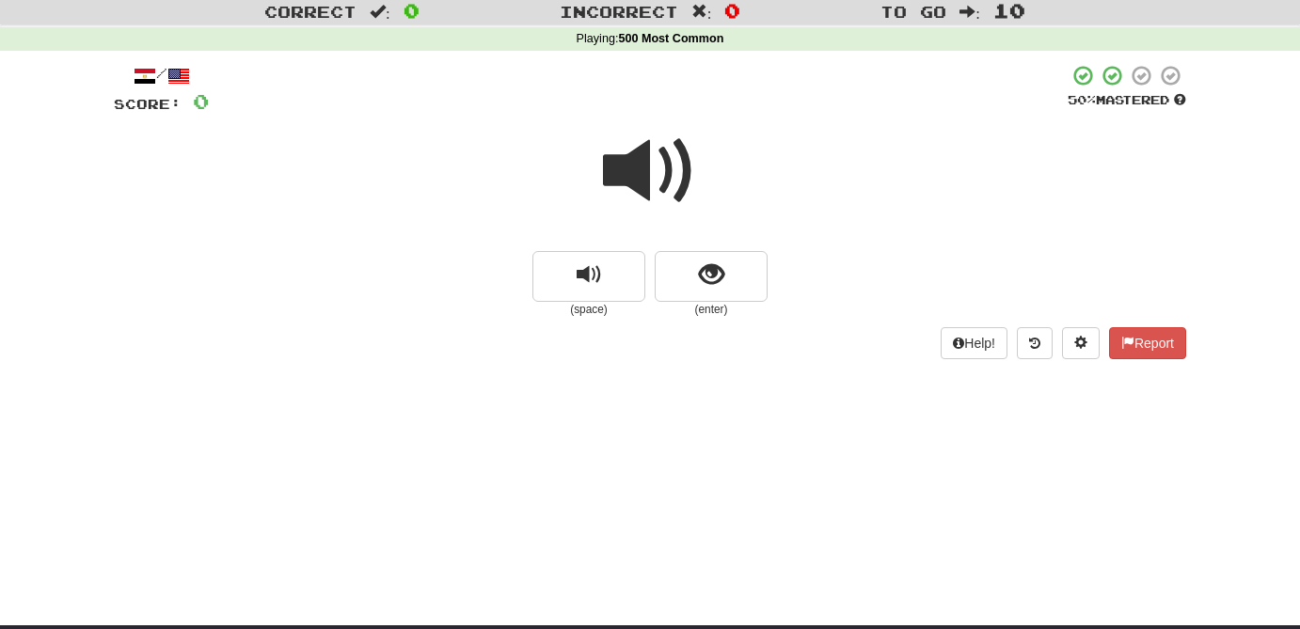
click at [658, 184] on span at bounding box center [650, 171] width 94 height 94
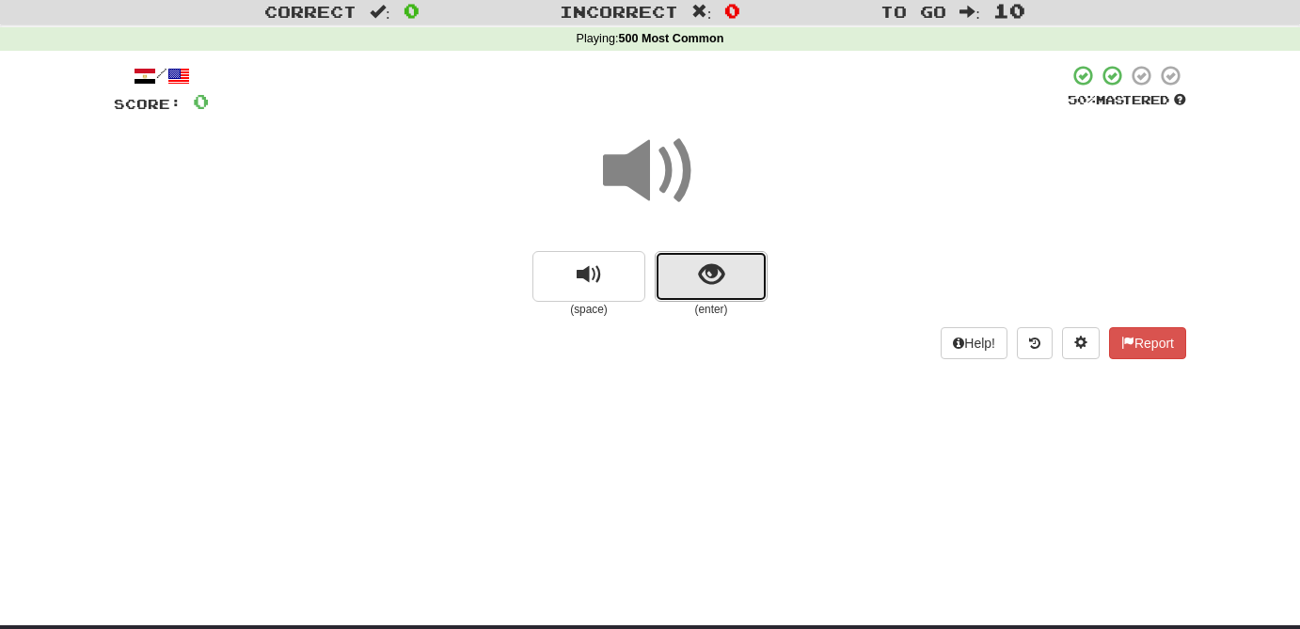
click at [705, 285] on span "show sentence" at bounding box center [711, 274] width 25 height 25
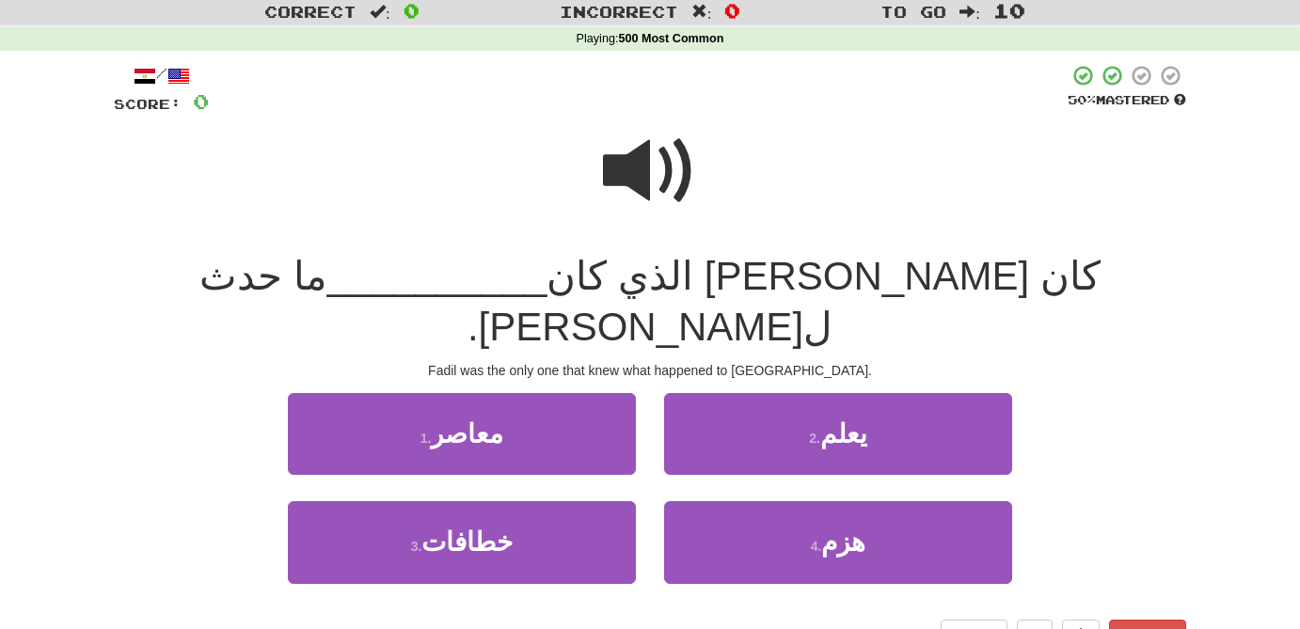
click at [659, 169] on span at bounding box center [650, 171] width 94 height 94
click at [644, 168] on span at bounding box center [650, 171] width 94 height 94
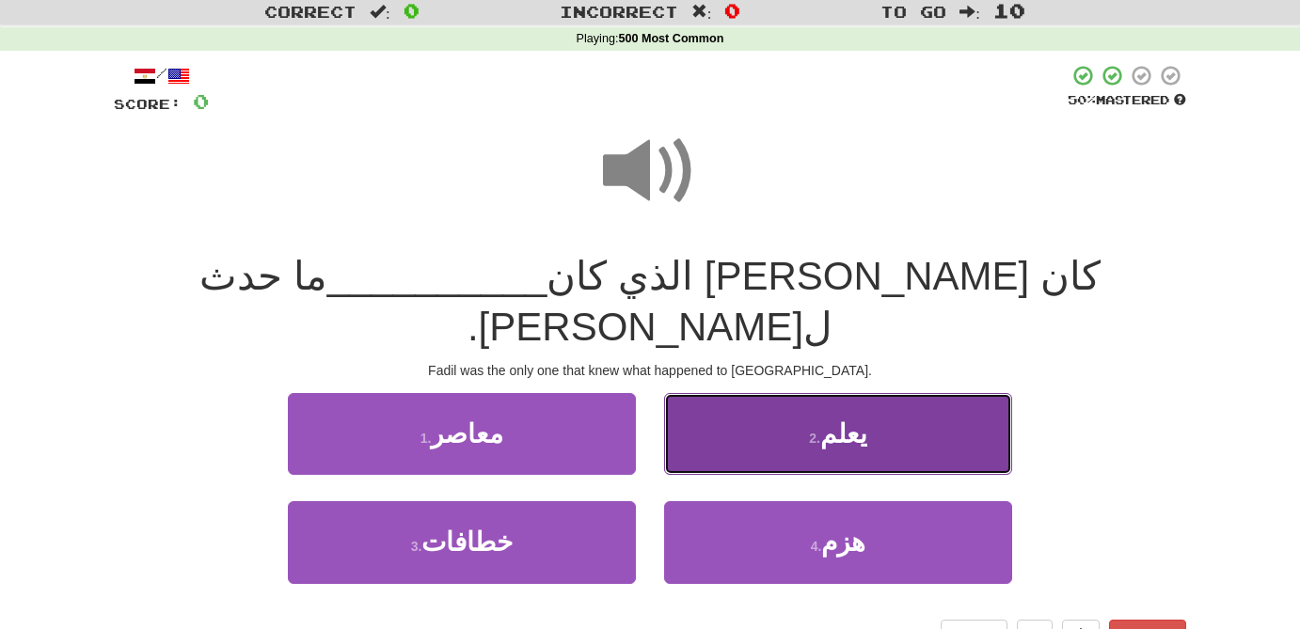
click at [869, 407] on button "2 . يعلم" at bounding box center [838, 434] width 348 height 82
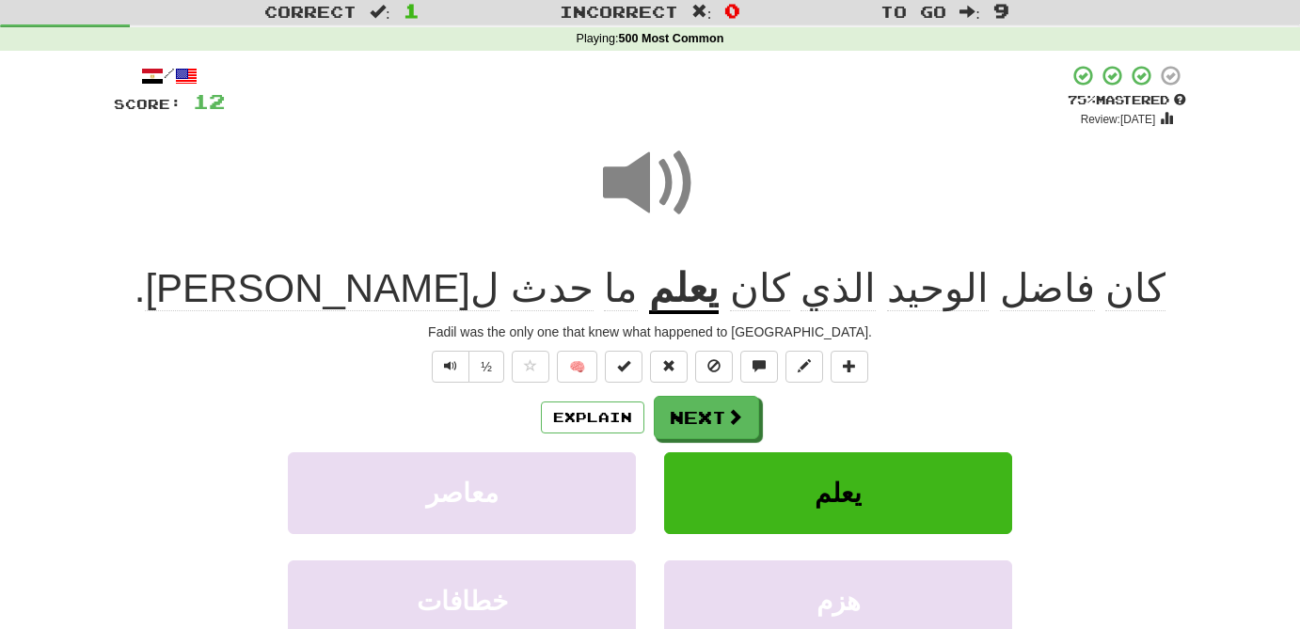
click at [800, 301] on span "الذي" at bounding box center [837, 288] width 75 height 45
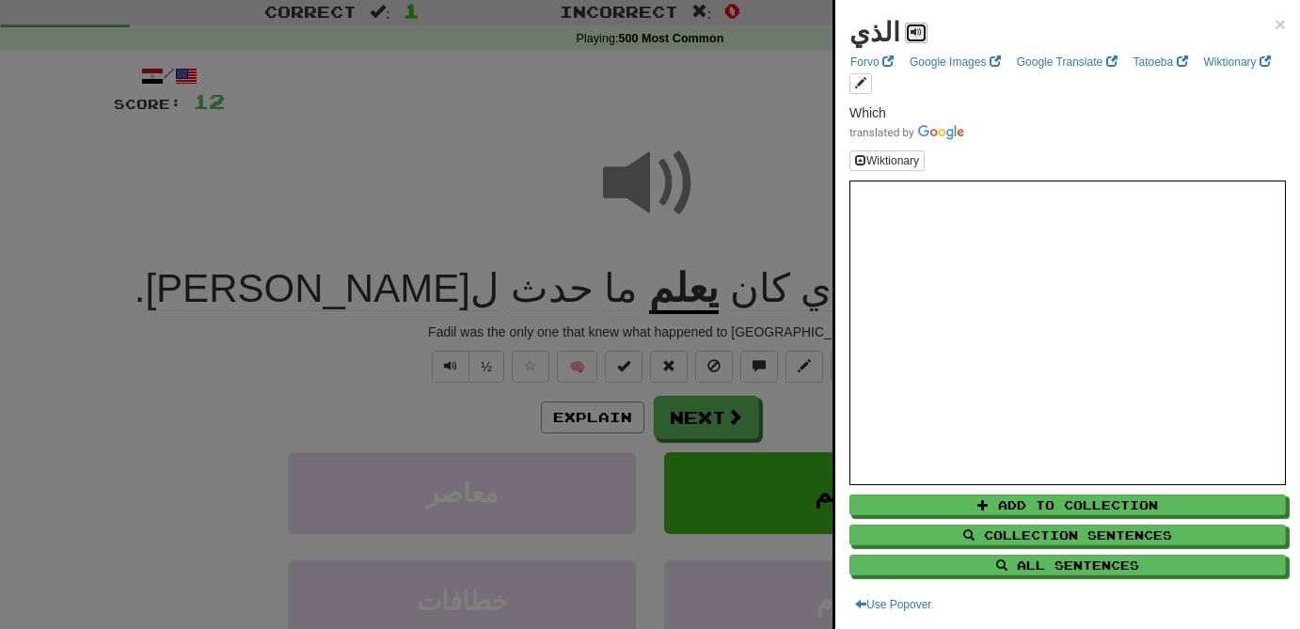
click at [910, 28] on span at bounding box center [915, 31] width 11 height 11
click at [457, 197] on div at bounding box center [650, 314] width 1300 height 629
